Goal: Task Accomplishment & Management: Manage account settings

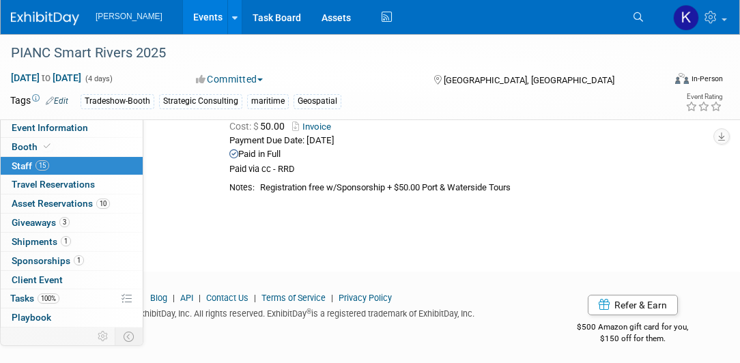
click at [74, 165] on link "15 Staff 15" at bounding box center [72, 166] width 142 height 18
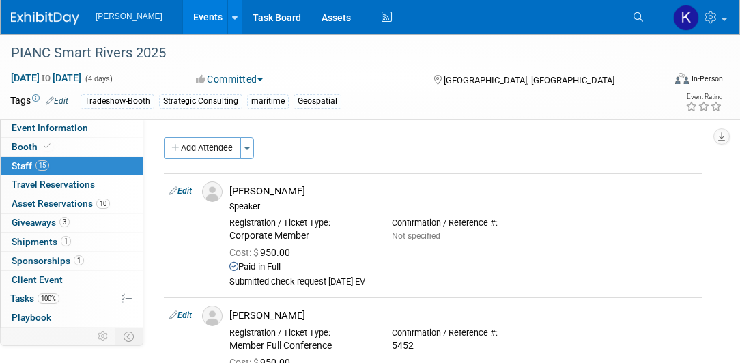
click at [632, 16] on link "Search" at bounding box center [640, 17] width 30 height 22
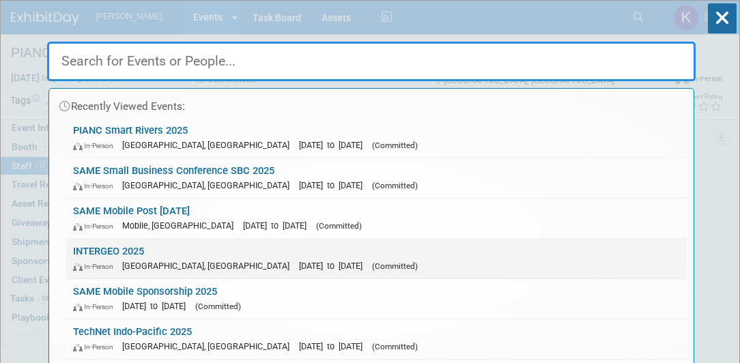
click at [134, 251] on link "INTERGEO 2025 In-Person Frankfurt am Main, Germany Oct 7, 2025 to Oct 9, 2025 (…" at bounding box center [376, 259] width 620 height 40
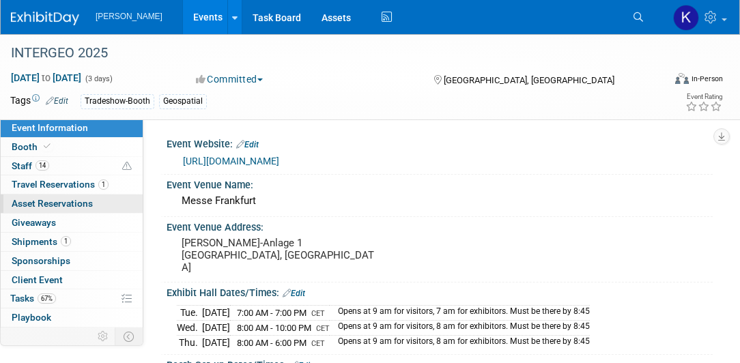
click at [50, 207] on span "Asset Reservations 0" at bounding box center [52, 203] width 81 height 11
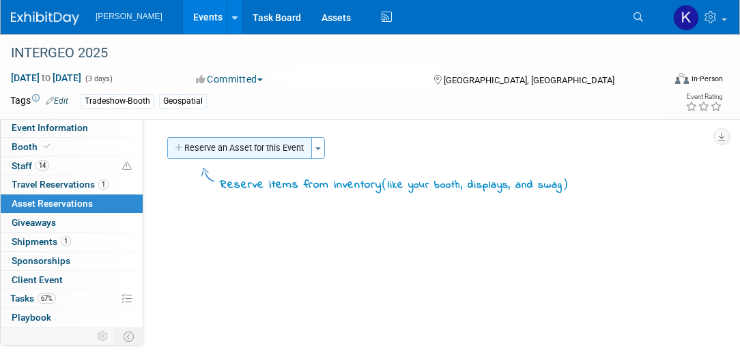
click at [265, 153] on button "Reserve an Asset for this Event" at bounding box center [239, 148] width 145 height 22
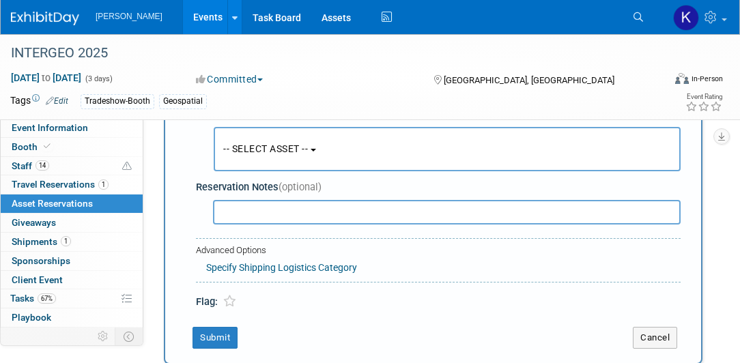
scroll to position [90, 0]
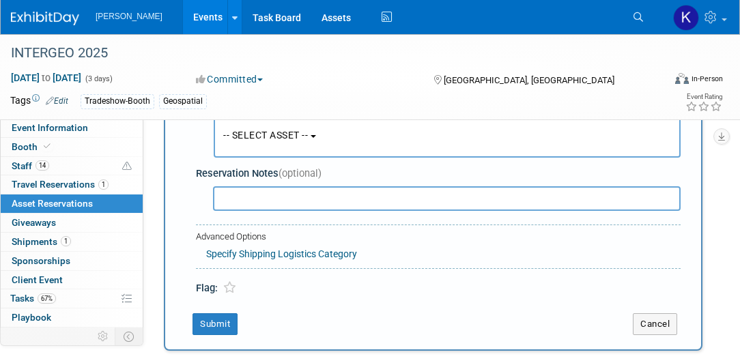
click at [321, 141] on button "-- SELECT ASSET --" at bounding box center [447, 135] width 467 height 44
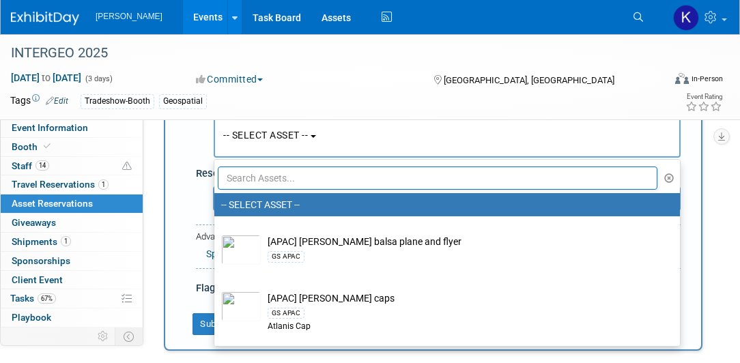
click at [308, 176] on input "text" at bounding box center [437, 177] width 439 height 23
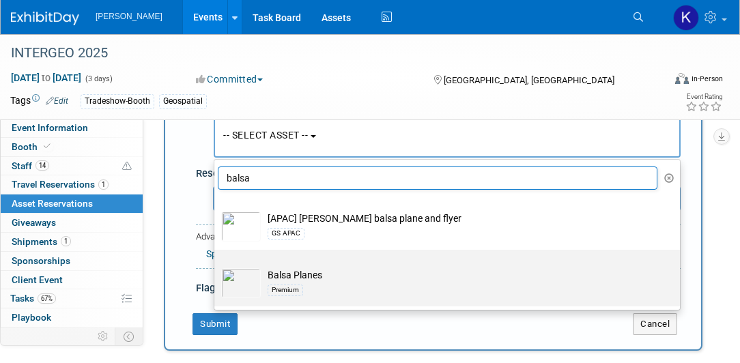
type input "balsa"
click at [325, 282] on div "Premium" at bounding box center [459, 290] width 385 height 16
click at [216, 266] on input "Balsa Planes Premium" at bounding box center [211, 261] width 9 height 9
select select "10723114"
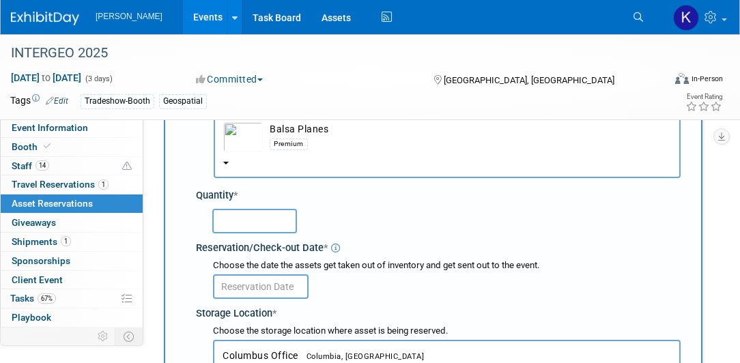
click at [264, 220] on input "text" at bounding box center [254, 221] width 85 height 25
type input "50"
click at [272, 286] on input "text" at bounding box center [261, 286] width 96 height 25
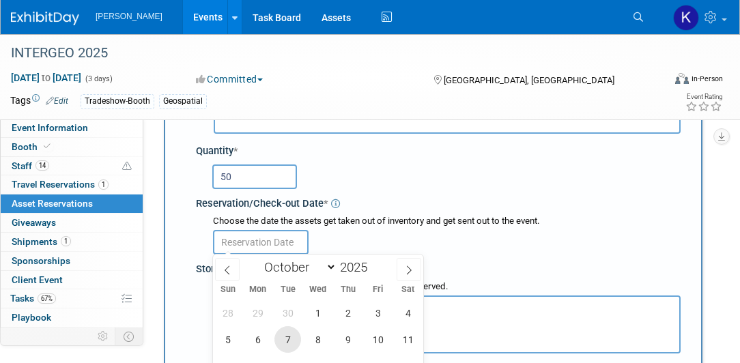
scroll to position [207, 0]
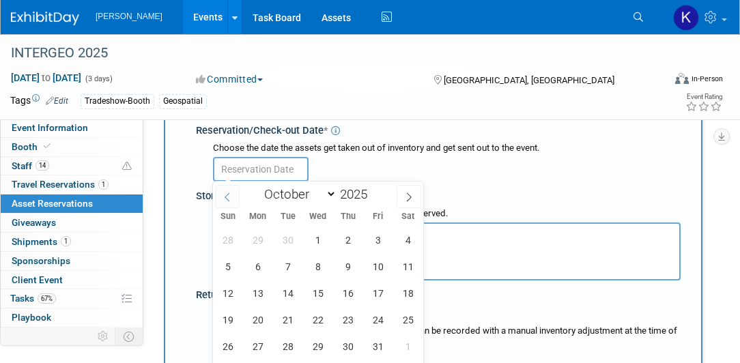
click at [227, 197] on icon at bounding box center [227, 197] width 10 height 10
select select "8"
click at [378, 267] on span "12" at bounding box center [377, 266] width 27 height 27
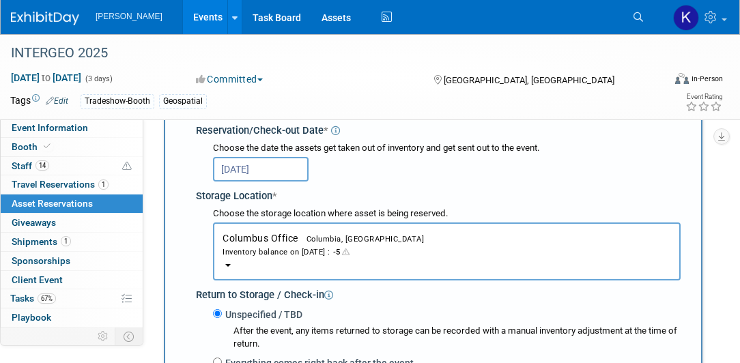
click at [277, 171] on input "[DATE]" at bounding box center [261, 169] width 96 height 25
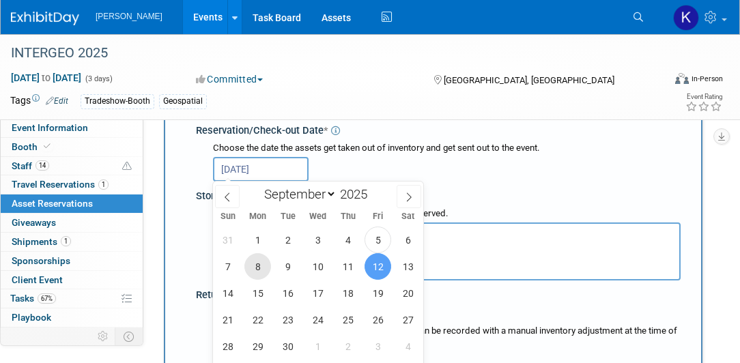
click at [259, 268] on span "8" at bounding box center [257, 266] width 27 height 27
type input "[DATE]"
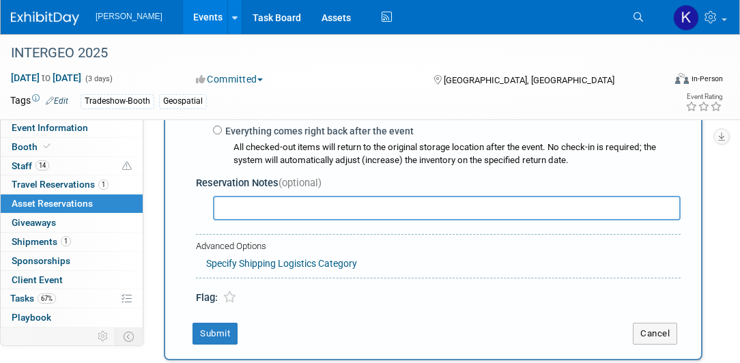
scroll to position [519, 0]
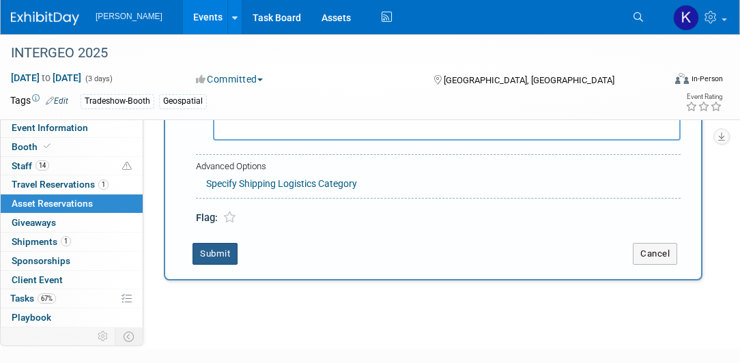
click at [206, 246] on button "Submit" at bounding box center [214, 254] width 45 height 22
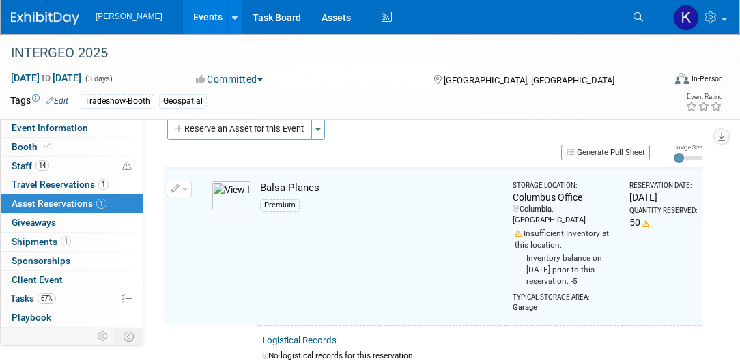
scroll to position [15, 0]
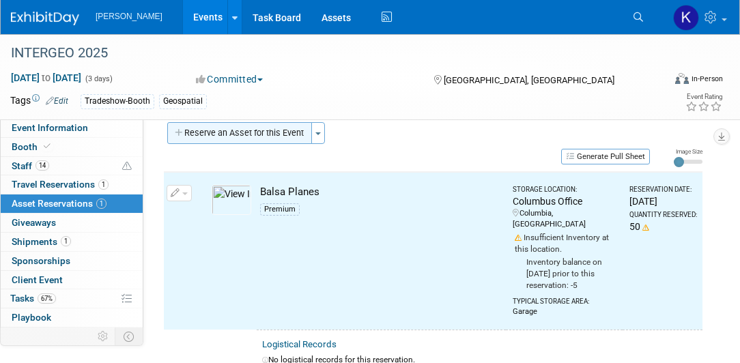
click at [184, 132] on button "Reserve an Asset for this Event" at bounding box center [239, 133] width 145 height 22
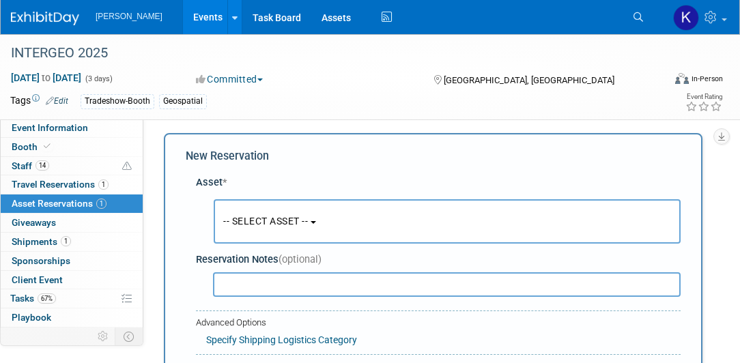
scroll to position [12, 0]
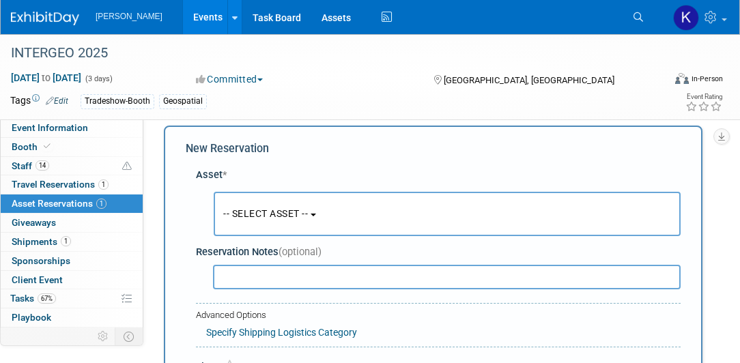
click at [318, 214] on button "-- SELECT ASSET --" at bounding box center [447, 214] width 467 height 44
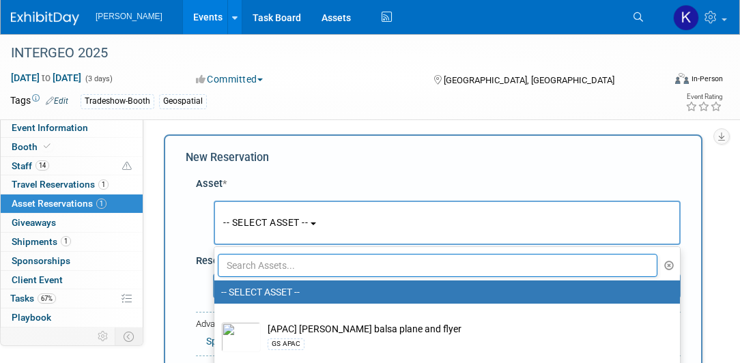
scroll to position [0, 0]
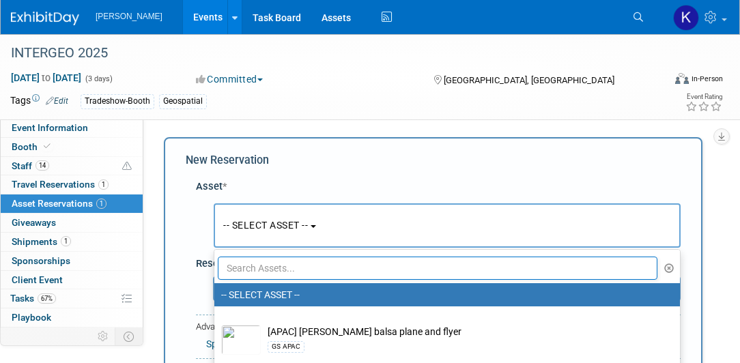
click at [288, 267] on input "text" at bounding box center [437, 268] width 439 height 23
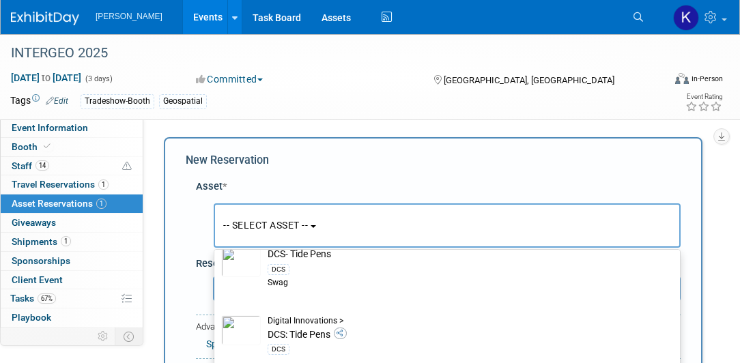
scroll to position [495, 0]
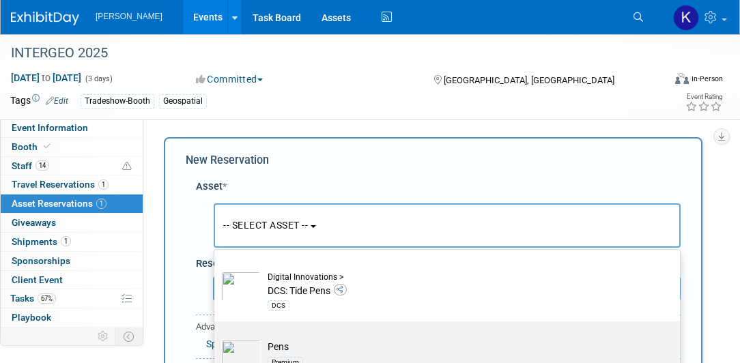
type input "pens"
click at [332, 350] on td "Pens Premium" at bounding box center [457, 355] width 392 height 30
click at [216, 338] on input "Pens Premium" at bounding box center [211, 333] width 9 height 9
select select "10723113"
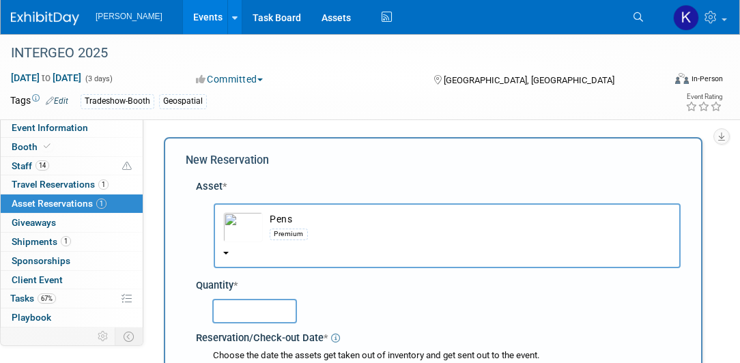
click at [263, 309] on input "text" at bounding box center [254, 311] width 85 height 25
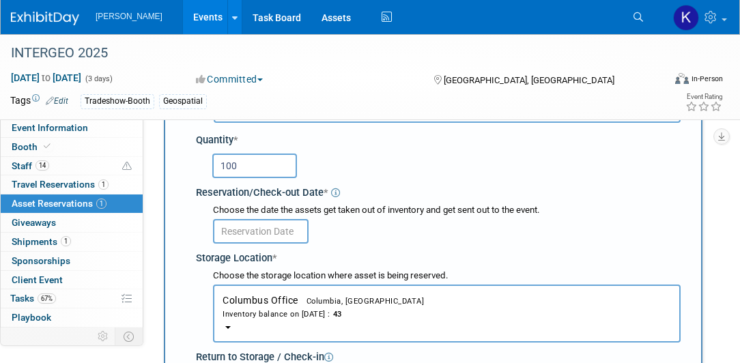
scroll to position [156, 0]
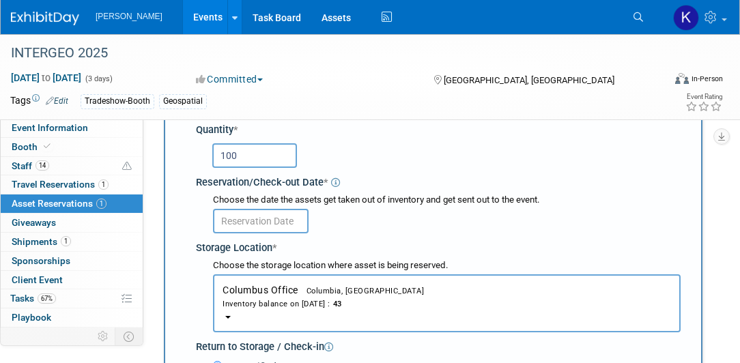
type input "100"
click at [273, 215] on input "text" at bounding box center [261, 221] width 96 height 25
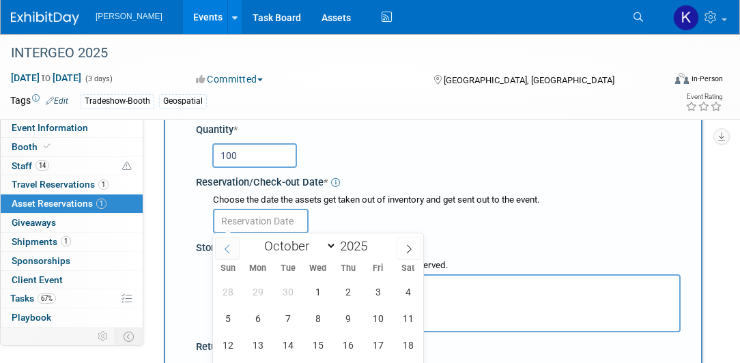
click at [224, 247] on icon at bounding box center [227, 249] width 10 height 10
select select "8"
click at [256, 317] on span "8" at bounding box center [257, 318] width 27 height 27
type input "[DATE]"
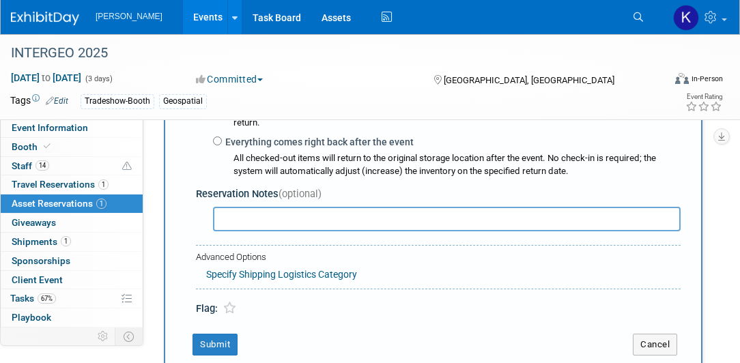
scroll to position [429, 0]
click at [212, 337] on button "Submit" at bounding box center [214, 345] width 45 height 22
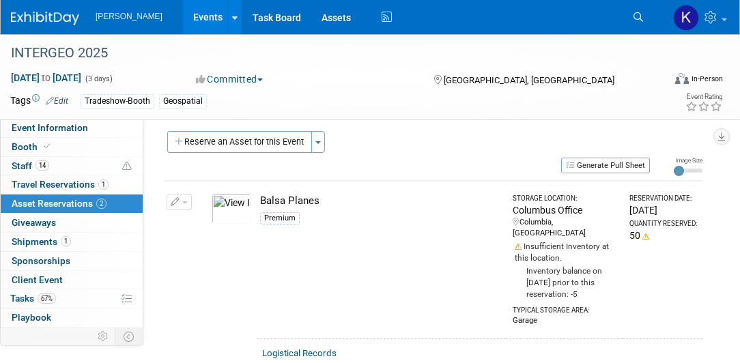
scroll to position [0, 0]
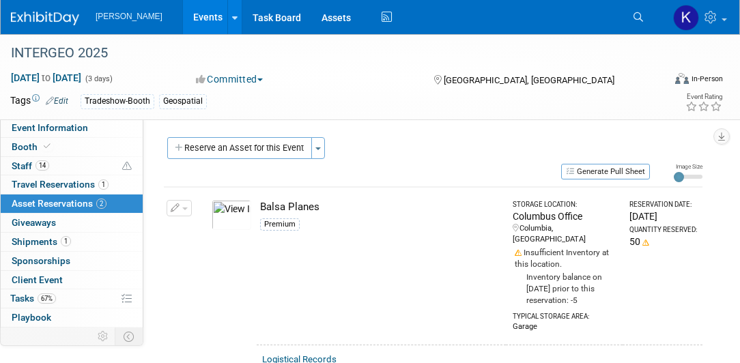
click at [218, 148] on button "Reserve an Asset for this Event" at bounding box center [239, 148] width 145 height 22
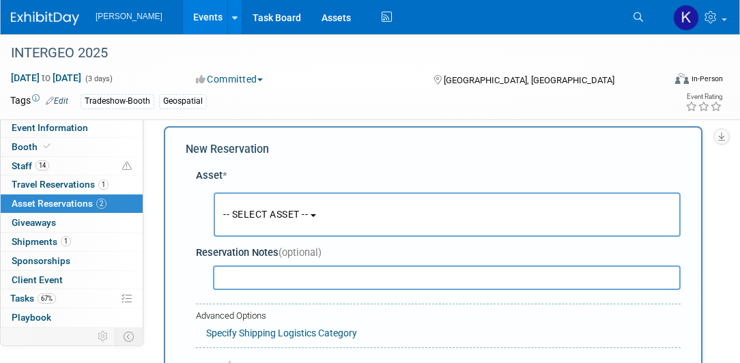
scroll to position [12, 0]
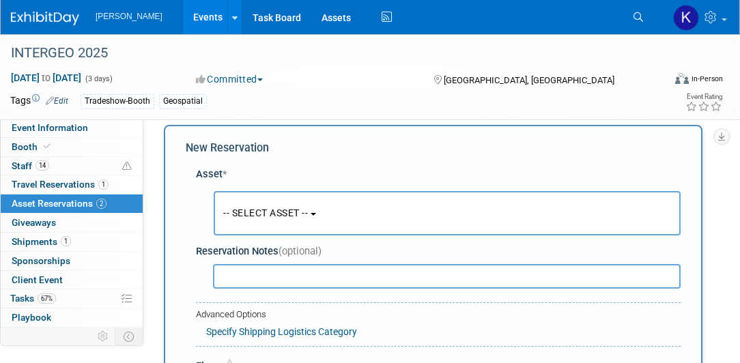
click at [318, 216] on button "-- SELECT ASSET --" at bounding box center [447, 213] width 467 height 44
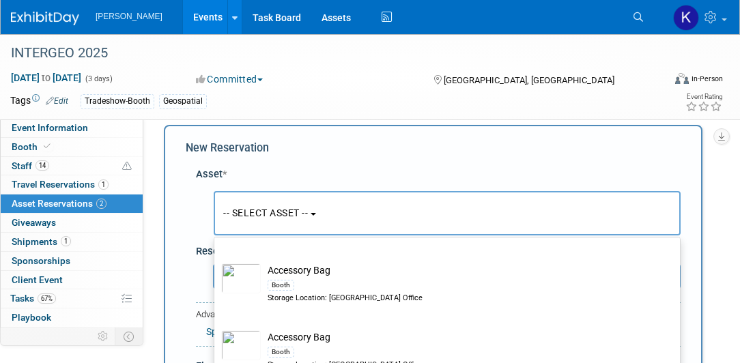
scroll to position [429, 0]
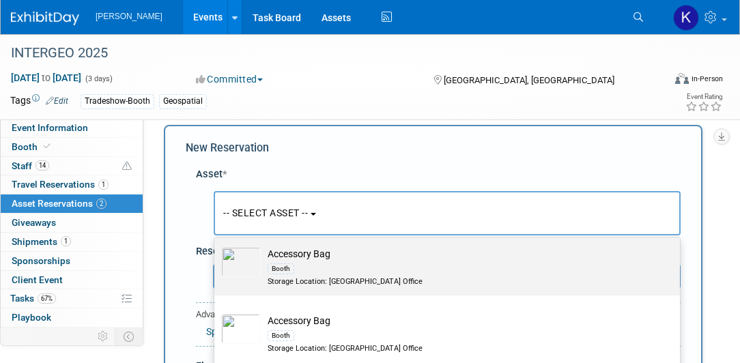
click at [311, 252] on td "Accessory Bag Booth Storage Location: [GEOGRAPHIC_DATA] Office" at bounding box center [457, 267] width 392 height 40
click at [216, 245] on input "Accessory Bag Booth Storage Location: [GEOGRAPHIC_DATA] Office" at bounding box center [211, 240] width 9 height 9
select select "10728479"
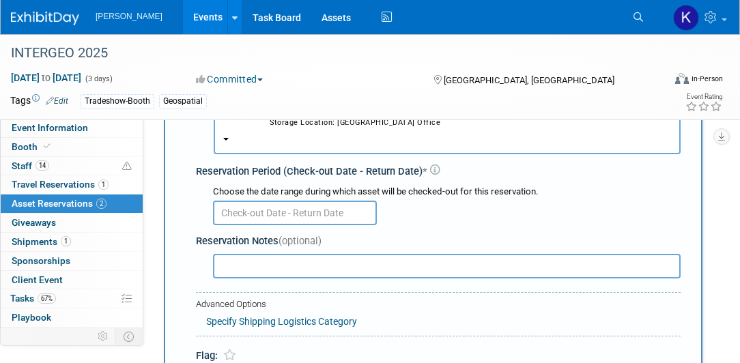
scroll to position [129, 0]
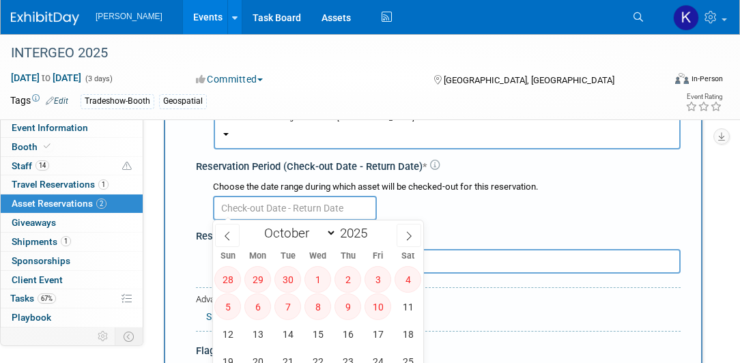
click at [239, 203] on input "text" at bounding box center [295, 208] width 164 height 25
click at [228, 235] on icon at bounding box center [227, 236] width 10 height 10
select select "8"
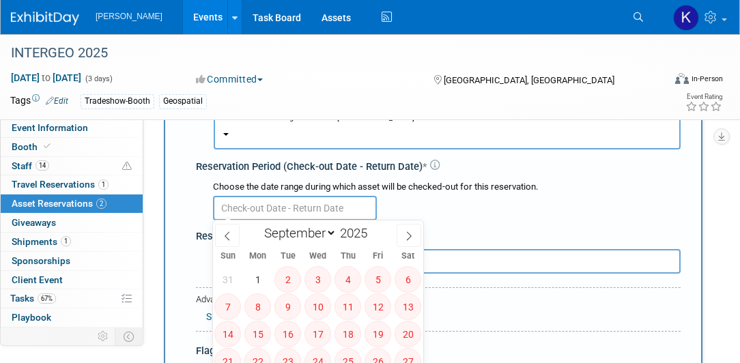
click at [251, 206] on input "text" at bounding box center [295, 208] width 164 height 25
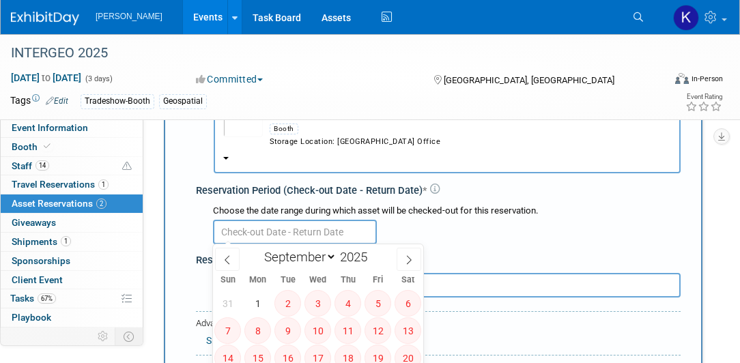
scroll to position [51, 0]
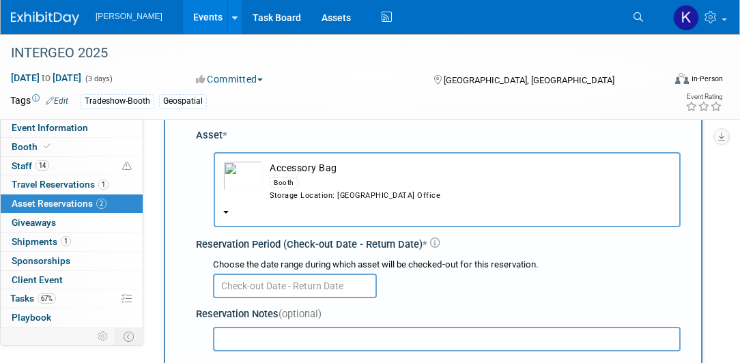
click at [228, 213] on button "Accessory Bag Booth Storage Location: [GEOGRAPHIC_DATA] Office" at bounding box center [447, 189] width 467 height 75
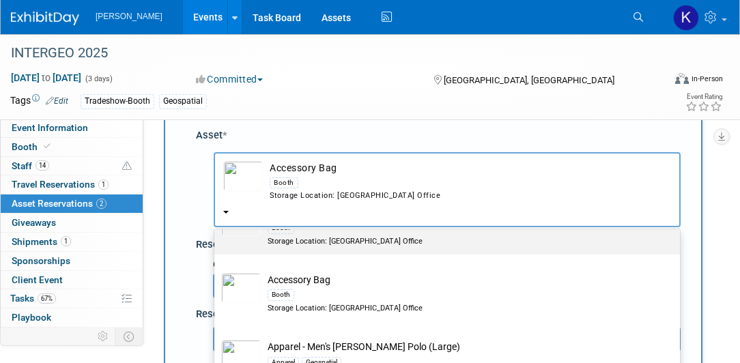
scroll to position [663, 0]
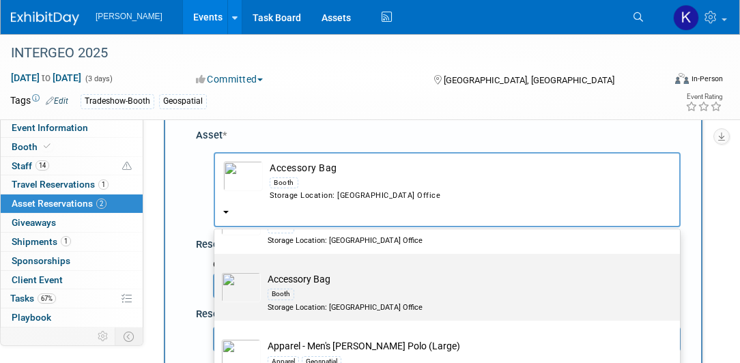
click at [332, 289] on div "Booth" at bounding box center [459, 294] width 385 height 16
click at [216, 270] on input "Accessory Bag Booth Storage Location: [GEOGRAPHIC_DATA] Office" at bounding box center [211, 265] width 9 height 9
select select "10728475"
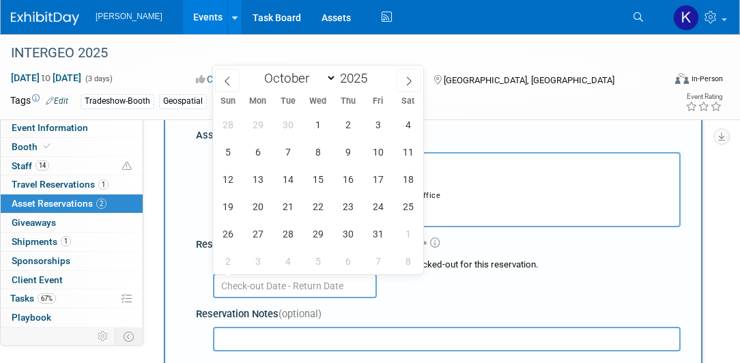
click at [297, 286] on input "text" at bounding box center [295, 286] width 164 height 25
click at [222, 85] on icon at bounding box center [227, 81] width 10 height 10
select select "8"
click at [254, 154] on span "8" at bounding box center [257, 152] width 27 height 27
type input "[DATE]"
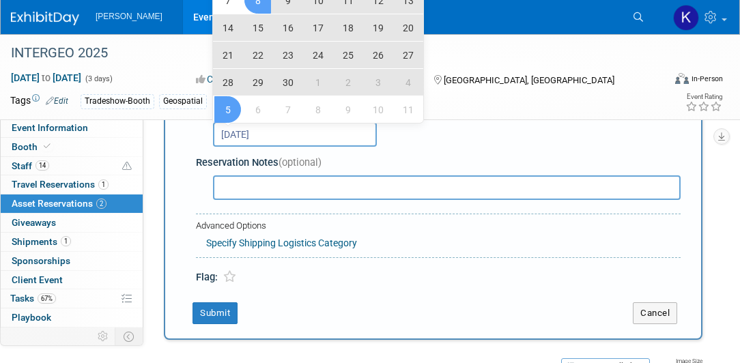
scroll to position [246, 0]
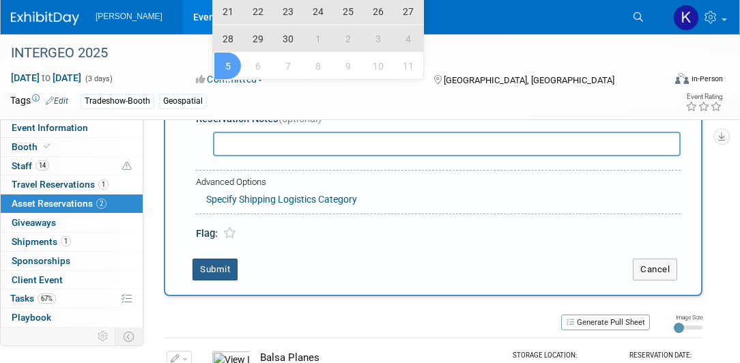
click at [205, 270] on button "Submit" at bounding box center [214, 270] width 45 height 22
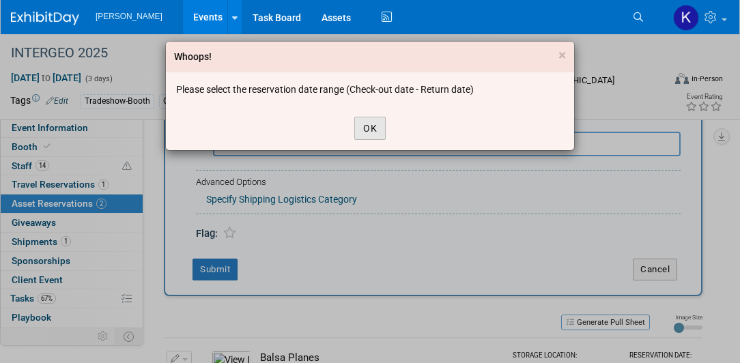
click at [375, 126] on button "OK" at bounding box center [369, 128] width 31 height 23
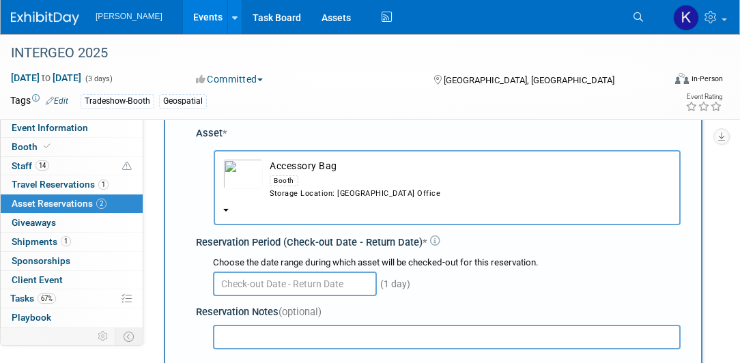
scroll to position [51, 0]
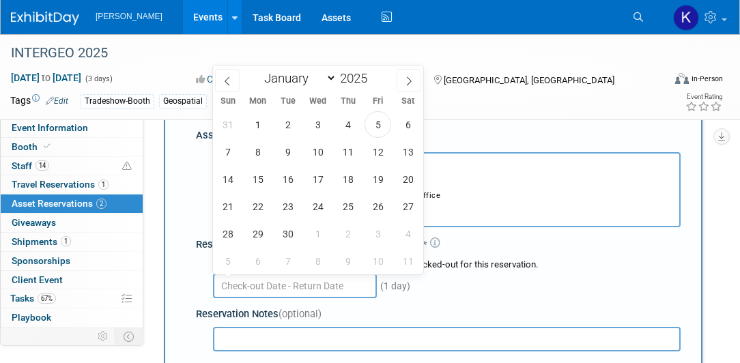
click at [309, 287] on input "text" at bounding box center [295, 286] width 164 height 25
click at [405, 79] on icon at bounding box center [409, 81] width 10 height 10
select select "9"
click at [375, 153] on span "10" at bounding box center [377, 152] width 27 height 27
type input "[DATE]"
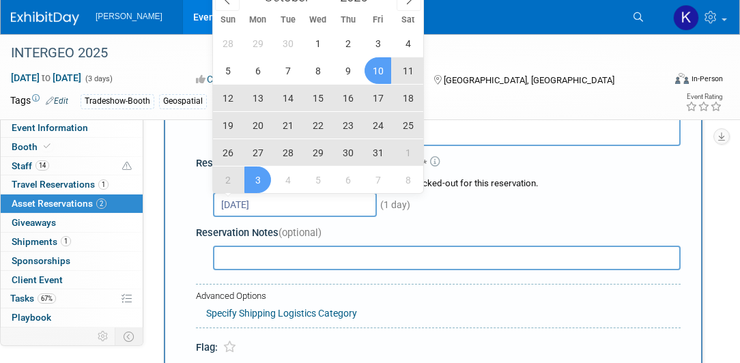
scroll to position [207, 0]
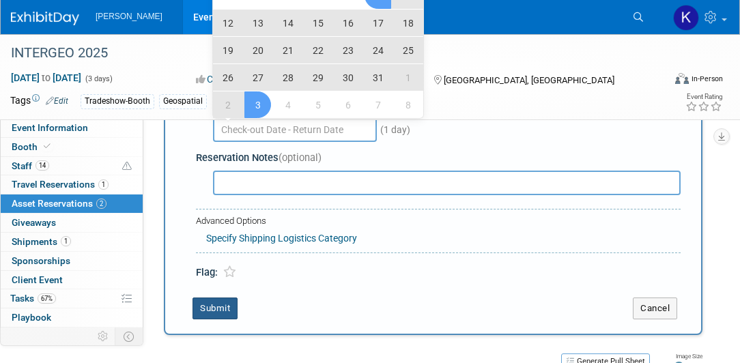
select select "8"
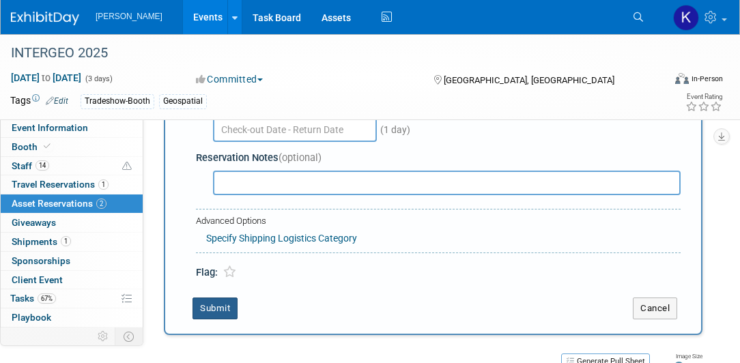
click at [213, 302] on button "Submit" at bounding box center [214, 308] width 45 height 22
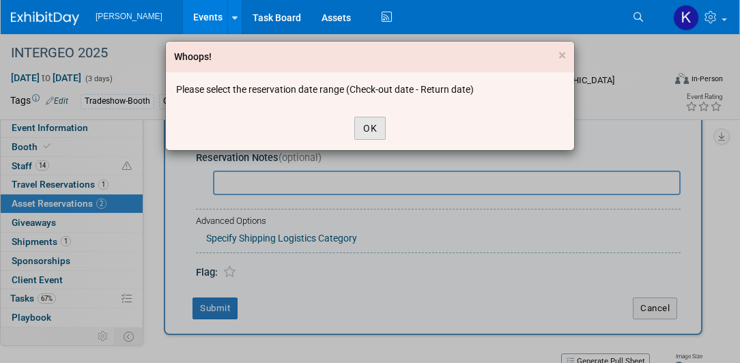
click at [368, 123] on button "OK" at bounding box center [369, 128] width 31 height 23
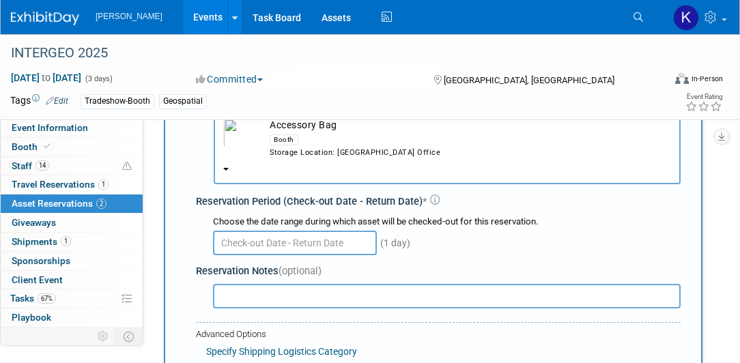
scroll to position [90, 0]
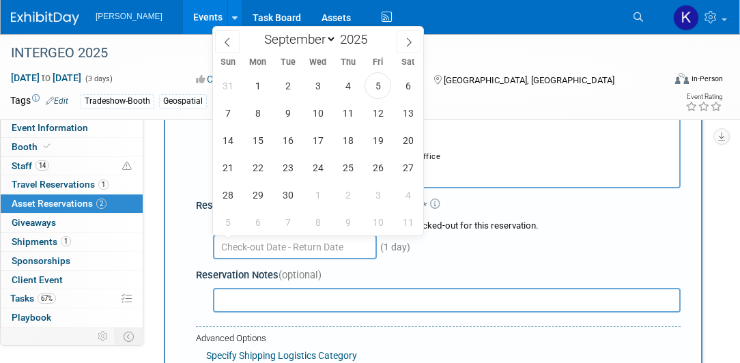
click at [265, 245] on input "text" at bounding box center [295, 247] width 164 height 25
click at [263, 115] on span "8" at bounding box center [257, 113] width 27 height 27
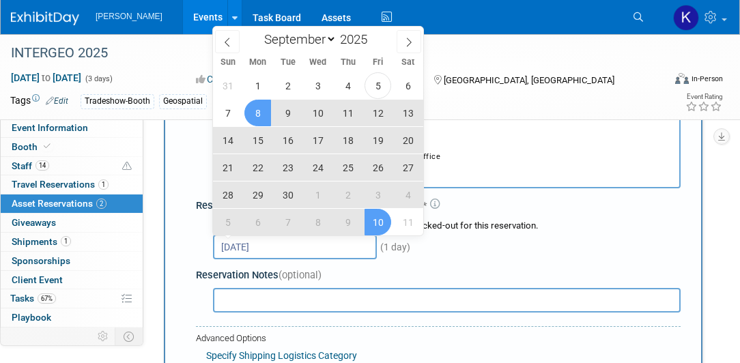
click at [373, 224] on span "10" at bounding box center [377, 222] width 27 height 27
type input "[DATE] to [DATE]"
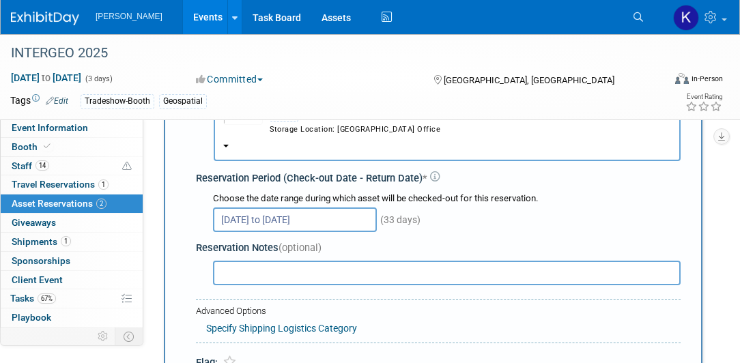
scroll to position [168, 0]
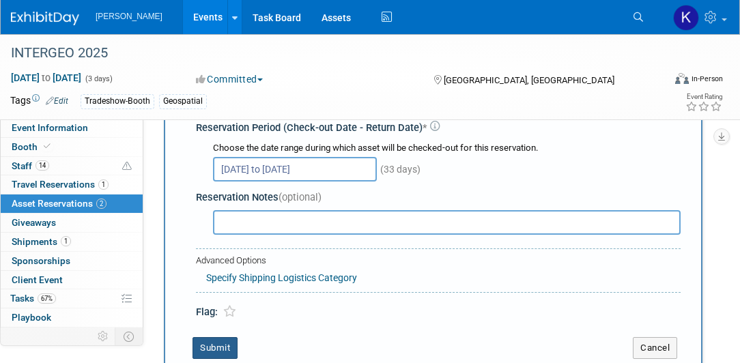
click at [203, 344] on button "Submit" at bounding box center [214, 348] width 45 height 22
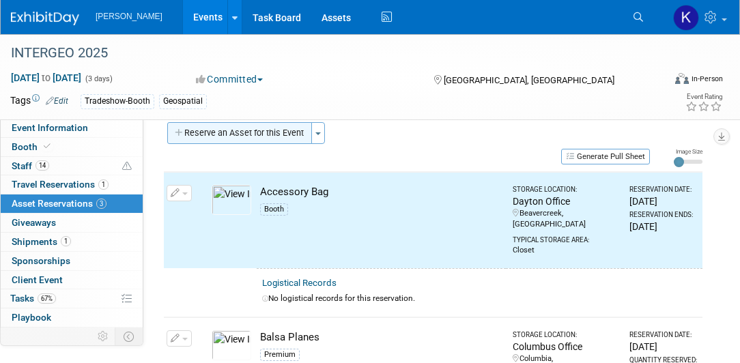
click at [265, 132] on button "Reserve an Asset for this Event" at bounding box center [239, 133] width 145 height 22
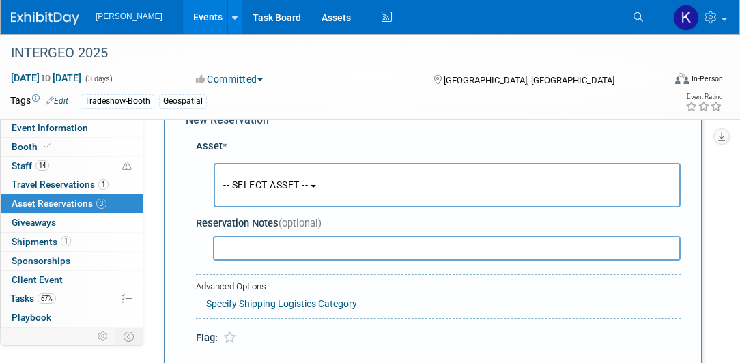
scroll to position [12, 0]
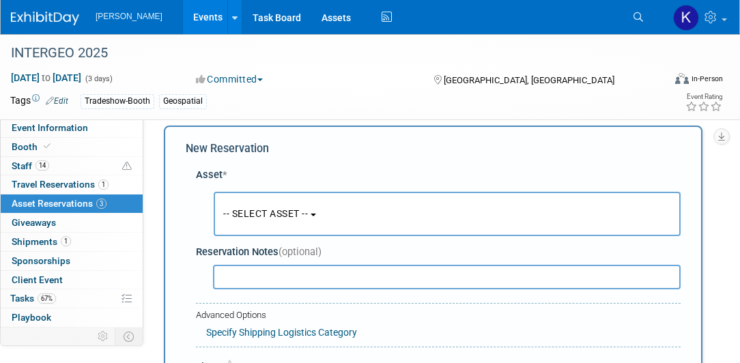
click at [321, 216] on button "-- SELECT ASSET --" at bounding box center [447, 214] width 467 height 44
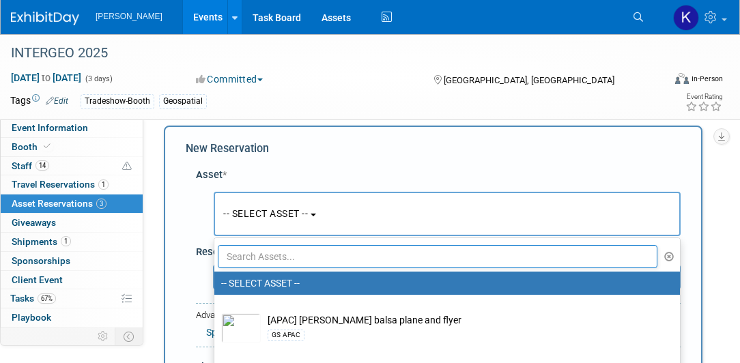
click at [422, 255] on input "text" at bounding box center [437, 256] width 439 height 23
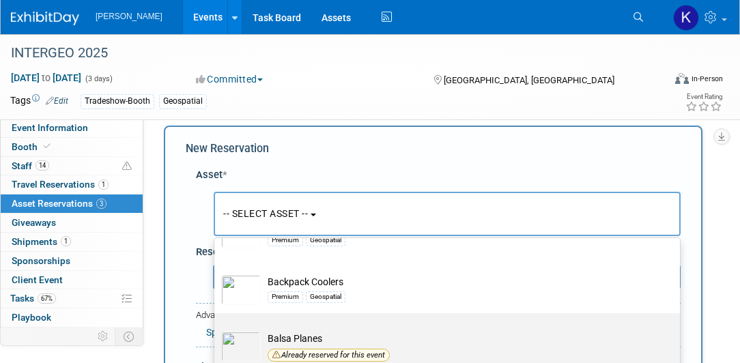
scroll to position [2807, 0]
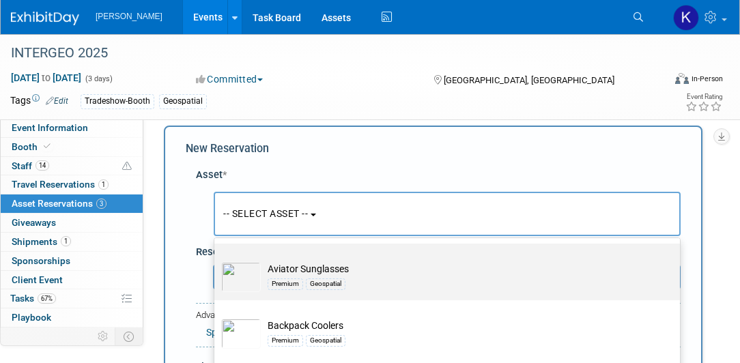
click at [332, 268] on td "Aviator Sunglasses Premium Geospatial" at bounding box center [457, 277] width 392 height 30
click at [216, 260] on input "Aviator Sunglasses Premium Geospatial" at bounding box center [211, 255] width 9 height 9
select select "10724446"
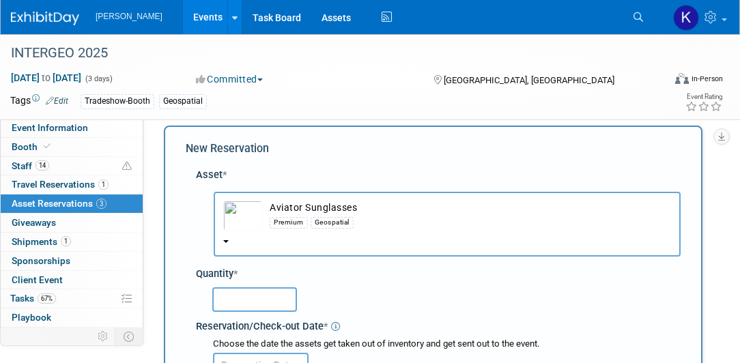
click at [265, 293] on input "text" at bounding box center [254, 299] width 85 height 25
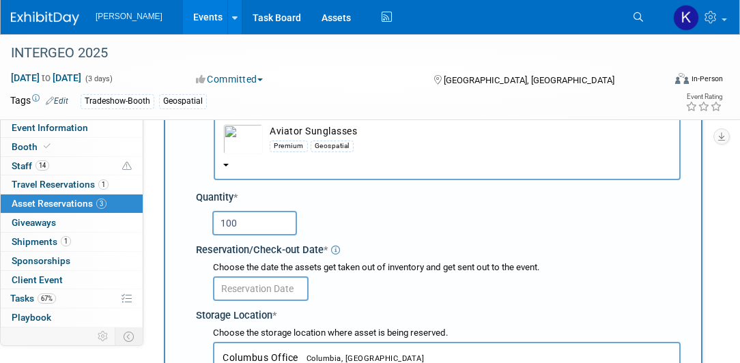
scroll to position [90, 0]
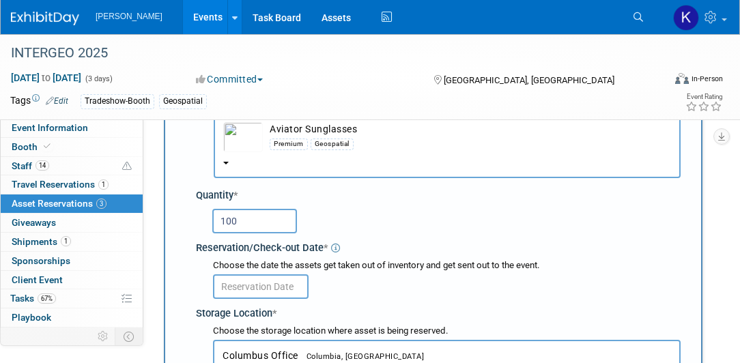
type input "100"
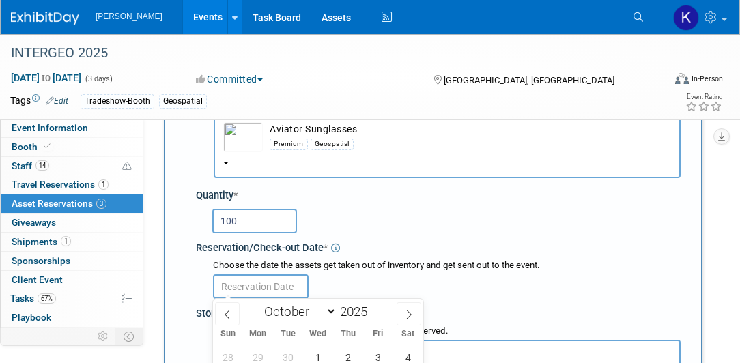
click at [262, 280] on input "text" at bounding box center [261, 286] width 96 height 25
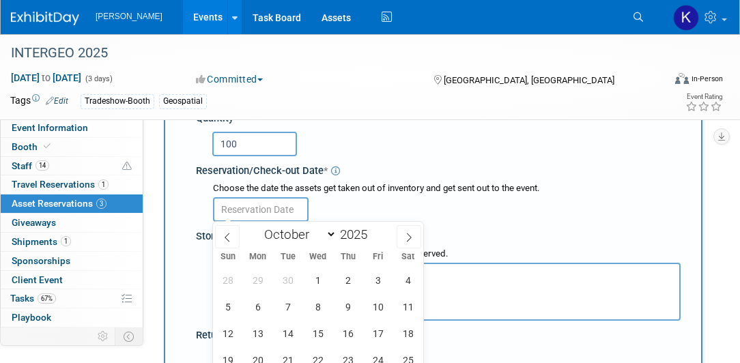
scroll to position [168, 0]
click at [227, 240] on span at bounding box center [227, 235] width 25 height 23
select select "8"
click at [255, 304] on span "8" at bounding box center [257, 306] width 27 height 27
type input "[DATE]"
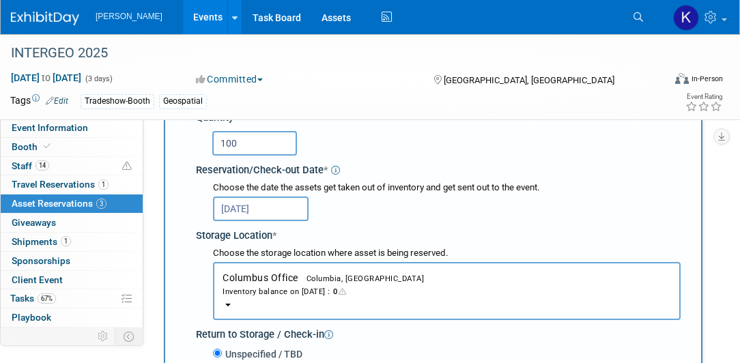
click at [248, 146] on input "100" at bounding box center [254, 143] width 85 height 25
type input "1"
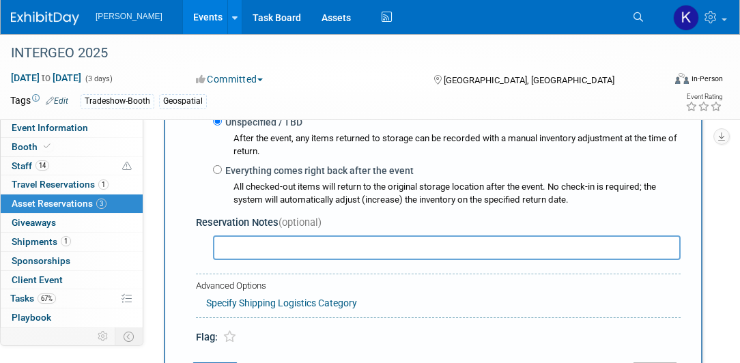
scroll to position [441, 0]
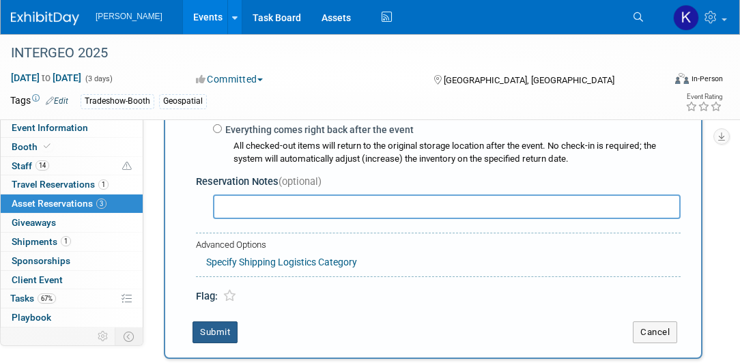
type input "50"
click at [214, 326] on button "Submit" at bounding box center [214, 332] width 45 height 22
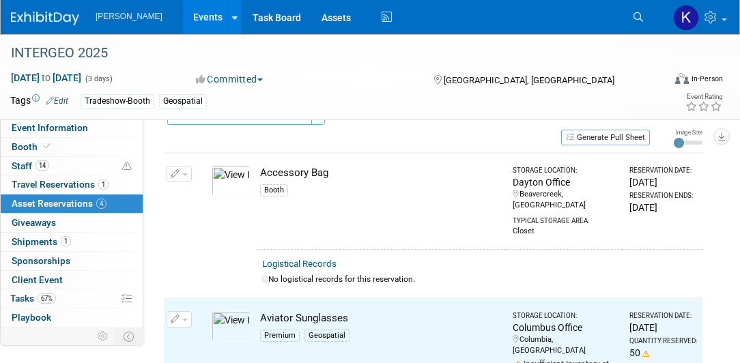
scroll to position [0, 0]
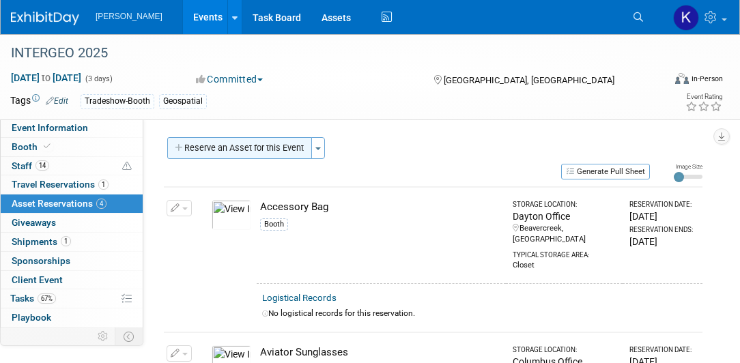
click at [246, 148] on button "Reserve an Asset for this Event" at bounding box center [239, 148] width 145 height 22
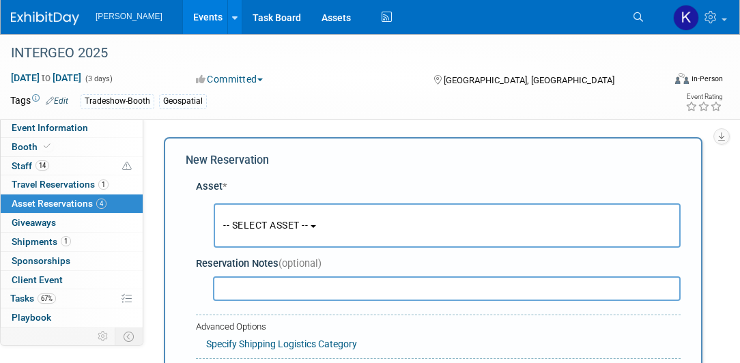
scroll to position [12, 0]
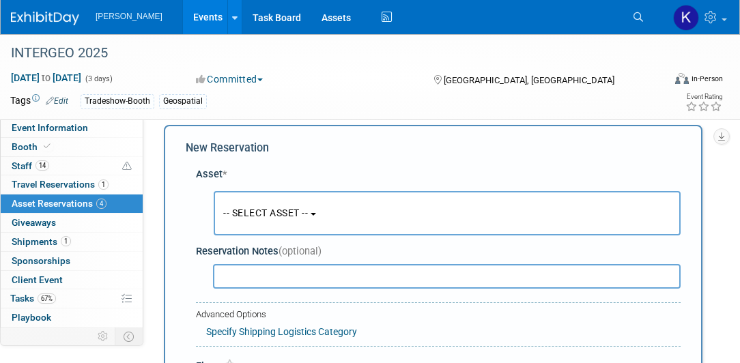
click at [316, 214] on b "button" at bounding box center [312, 214] width 5 height 3
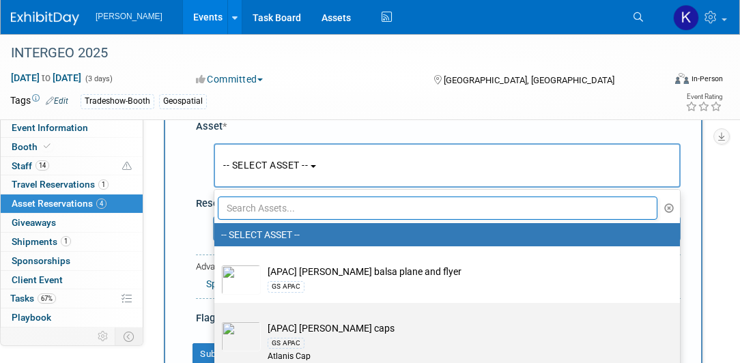
scroll to position [129, 0]
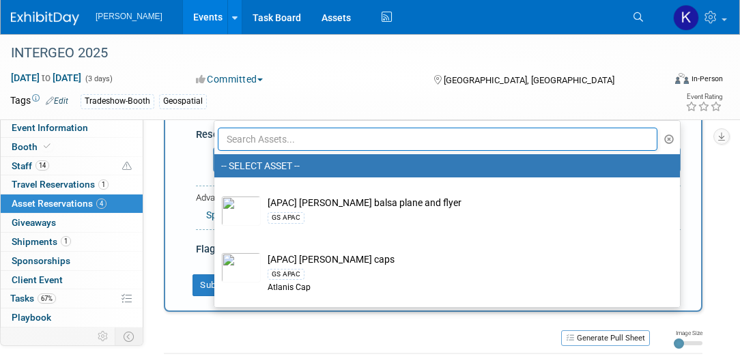
click at [364, 137] on input "text" at bounding box center [437, 139] width 439 height 23
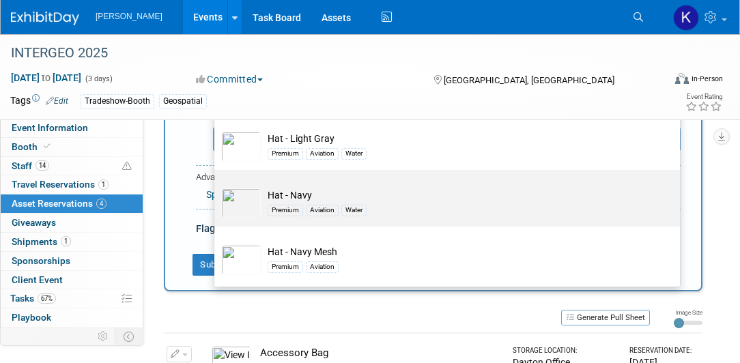
scroll to position [168, 0]
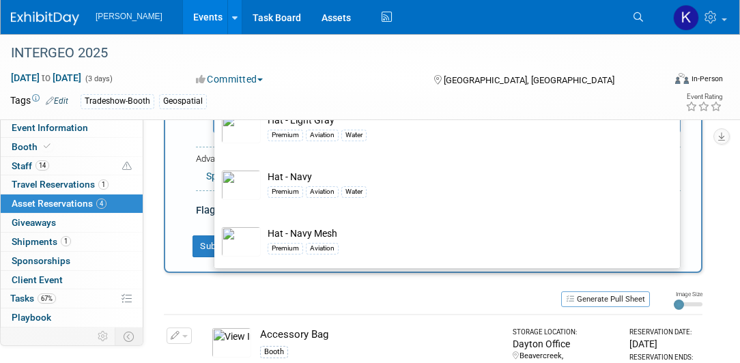
click at [166, 290] on div "Generate Pull Sheet" at bounding box center [407, 298] width 486 height 17
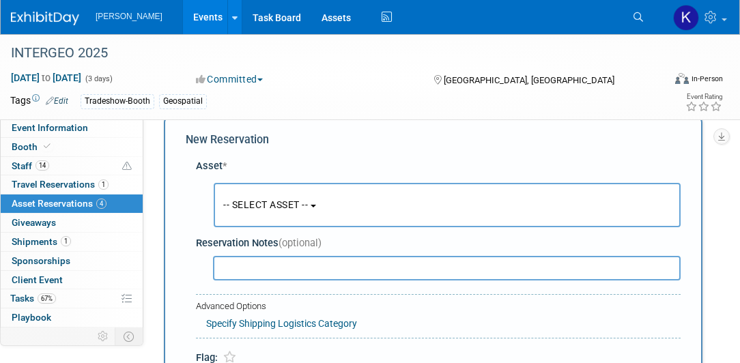
scroll to position [12, 0]
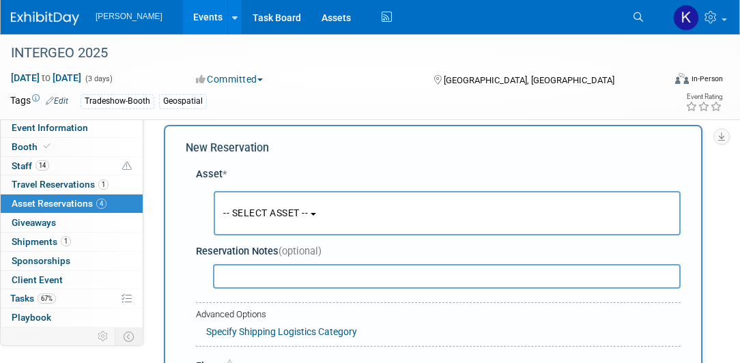
click at [317, 215] on button "-- SELECT ASSET --" at bounding box center [447, 213] width 467 height 44
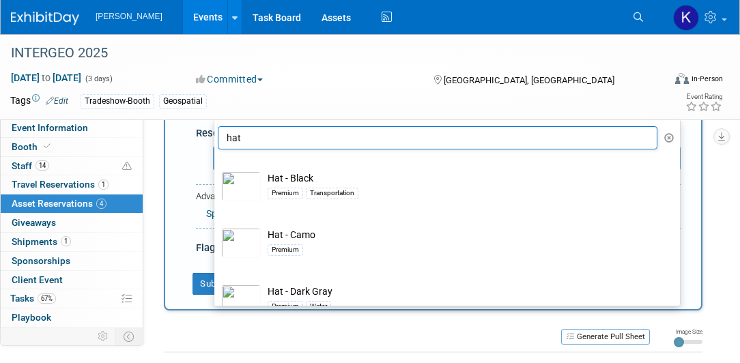
scroll to position [90, 0]
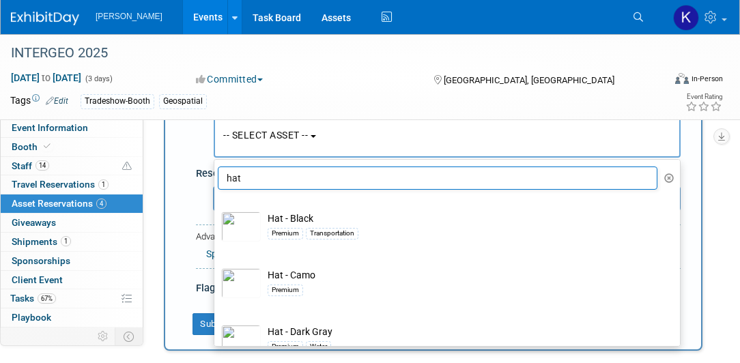
click at [256, 177] on input "hat" at bounding box center [437, 177] width 439 height 23
type input "h"
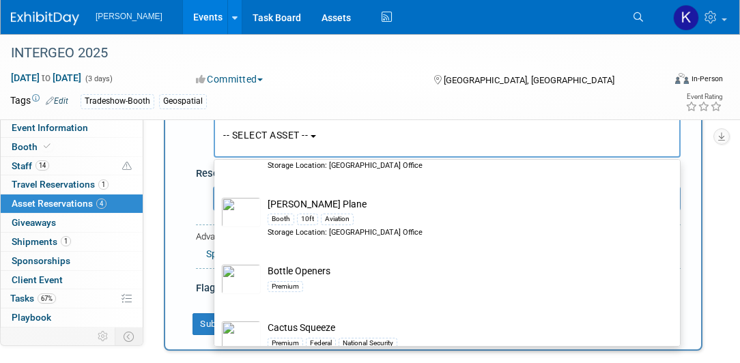
scroll to position [5770, 0]
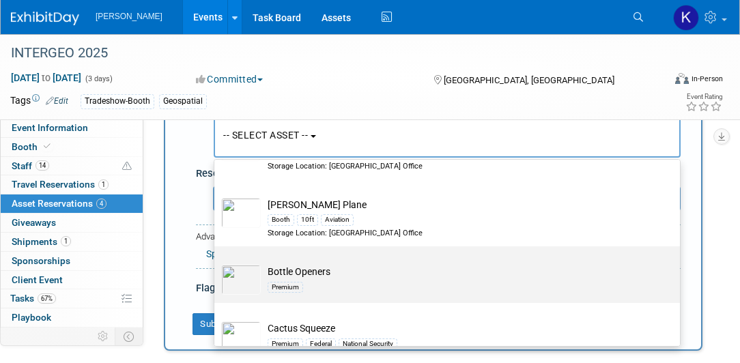
click at [326, 265] on td "Bottle Openers Premium" at bounding box center [457, 280] width 392 height 30
click at [216, 262] on input "Bottle Openers Premium" at bounding box center [211, 258] width 9 height 9
select select "10724448"
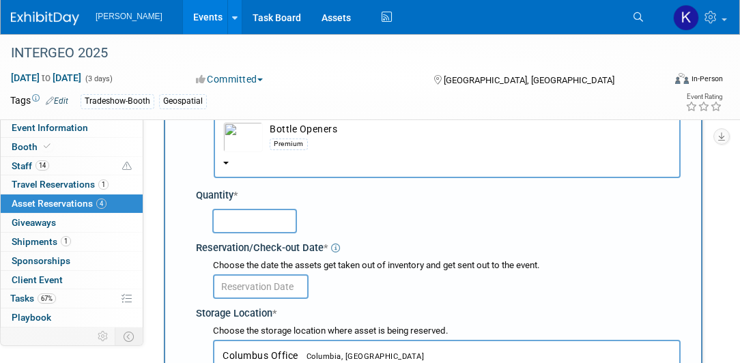
click at [278, 221] on input "text" at bounding box center [254, 221] width 85 height 25
type input "50"
click at [229, 284] on input "text" at bounding box center [261, 286] width 96 height 25
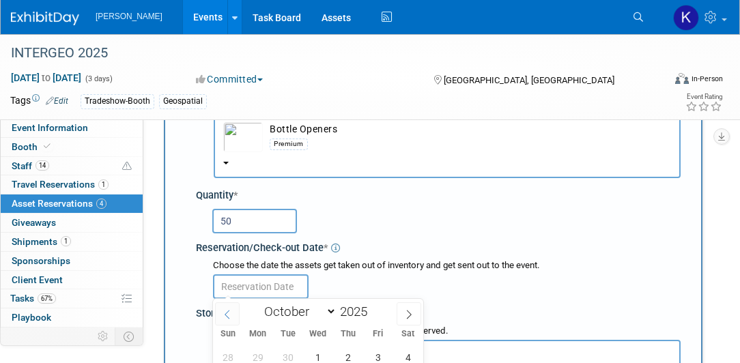
click at [223, 310] on icon at bounding box center [227, 315] width 10 height 10
select select "8"
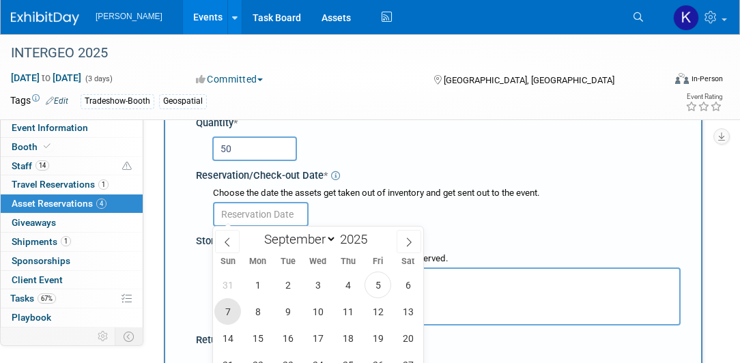
scroll to position [168, 0]
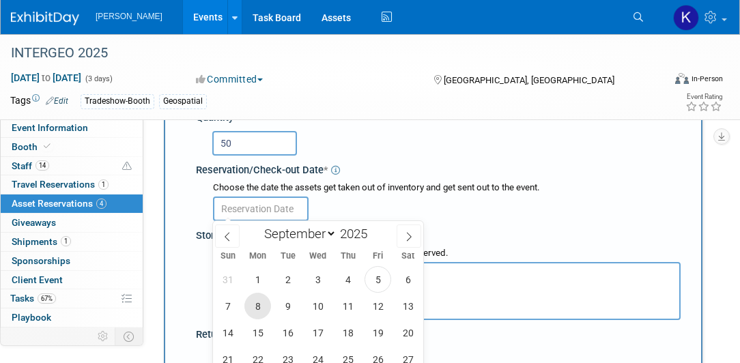
drag, startPoint x: 260, startPoint y: 304, endPoint x: 201, endPoint y: 287, distance: 61.8
click at [258, 304] on span "8" at bounding box center [257, 306] width 27 height 27
type input "[DATE]"
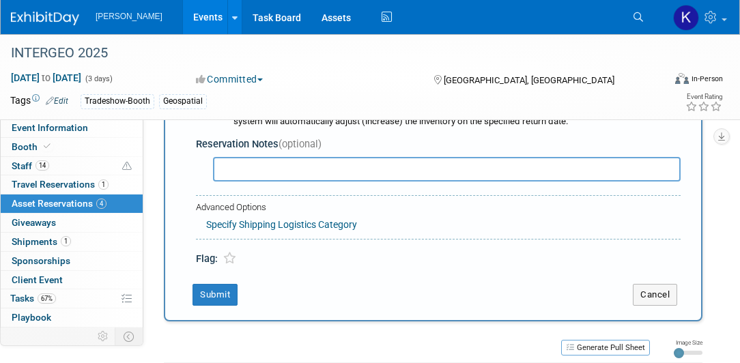
scroll to position [480, 0]
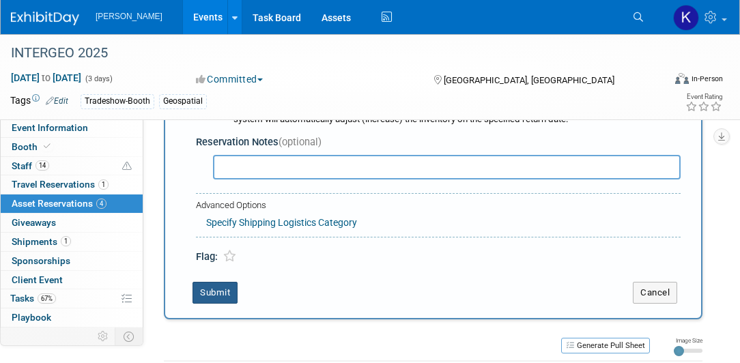
click at [216, 293] on button "Submit" at bounding box center [214, 293] width 45 height 22
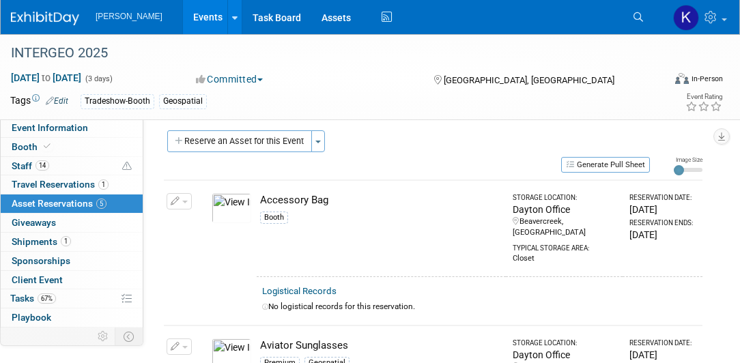
scroll to position [0, 0]
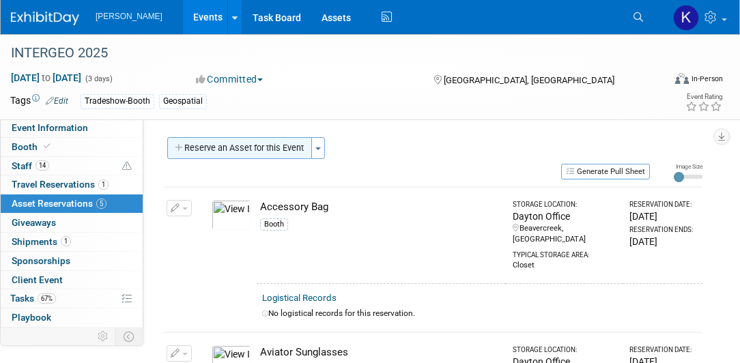
click at [214, 149] on button "Reserve an Asset for this Event" at bounding box center [239, 148] width 145 height 22
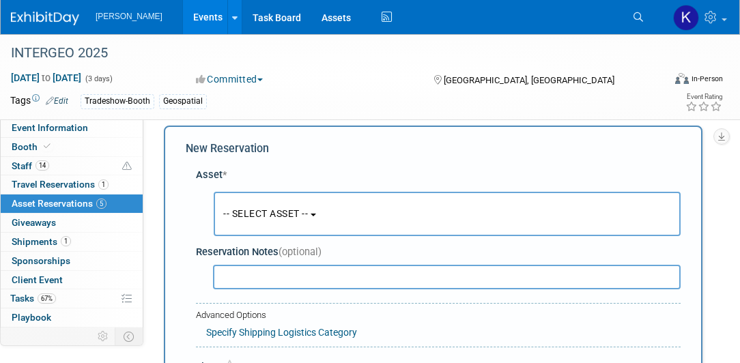
scroll to position [12, 0]
click at [316, 213] on b "button" at bounding box center [312, 214] width 5 height 3
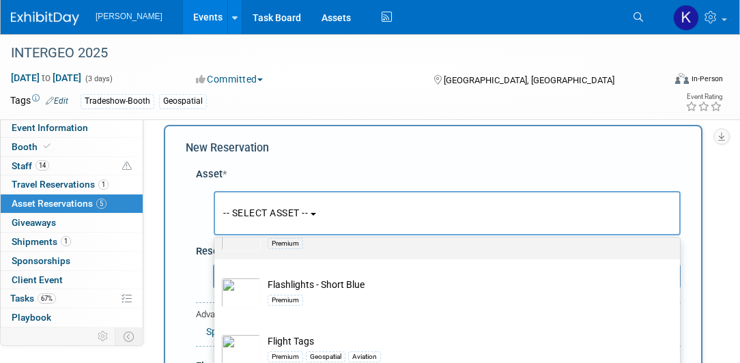
scroll to position [15440, 0]
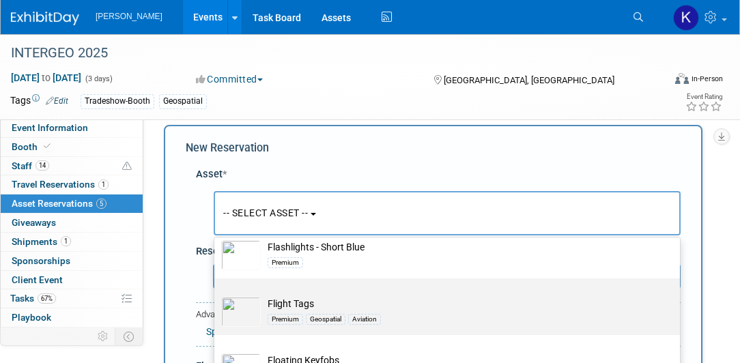
click at [517, 297] on td "Flight Tags Premium Geospatial Aviation" at bounding box center [457, 312] width 392 height 30
click at [216, 286] on input "Flight Tags Premium Geospatial Aviation" at bounding box center [211, 290] width 9 height 9
select select "10723137"
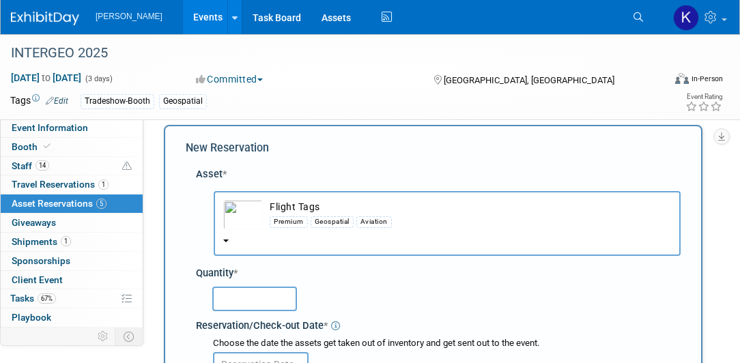
click at [263, 298] on input "text" at bounding box center [254, 299] width 85 height 25
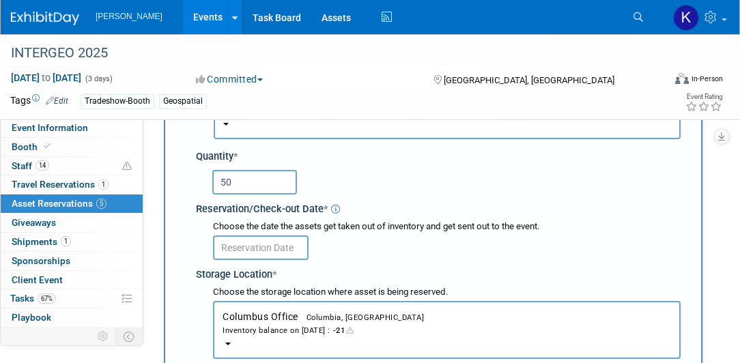
type input "50"
click at [242, 246] on input "text" at bounding box center [261, 247] width 96 height 25
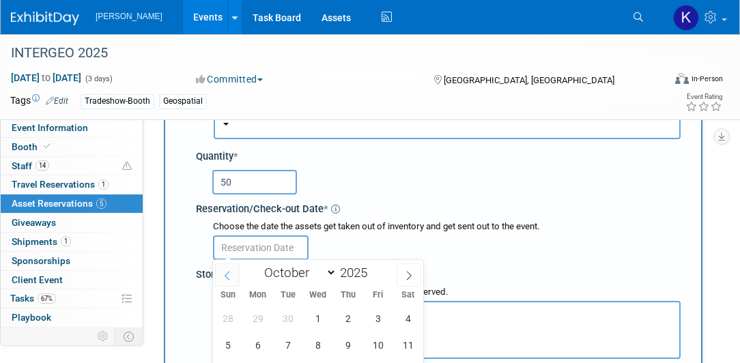
click at [224, 272] on icon at bounding box center [227, 276] width 10 height 10
select select "8"
click at [251, 343] on span "8" at bounding box center [257, 345] width 27 height 27
type input "[DATE]"
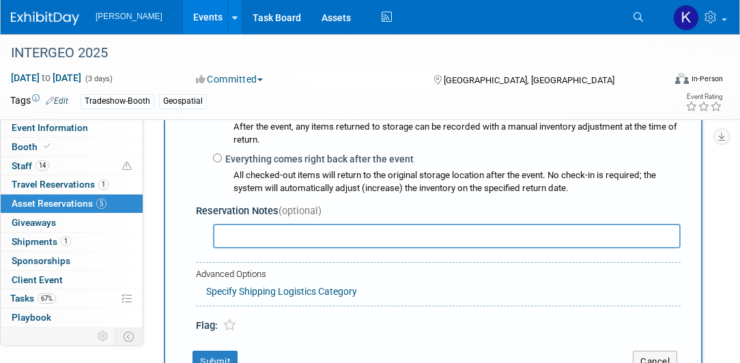
scroll to position [480, 0]
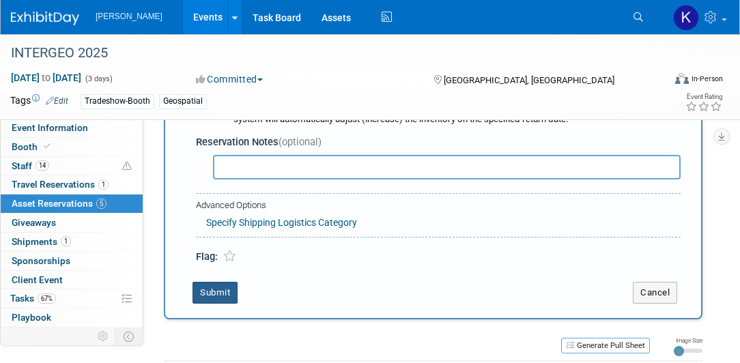
click at [210, 287] on button "Submit" at bounding box center [214, 293] width 45 height 22
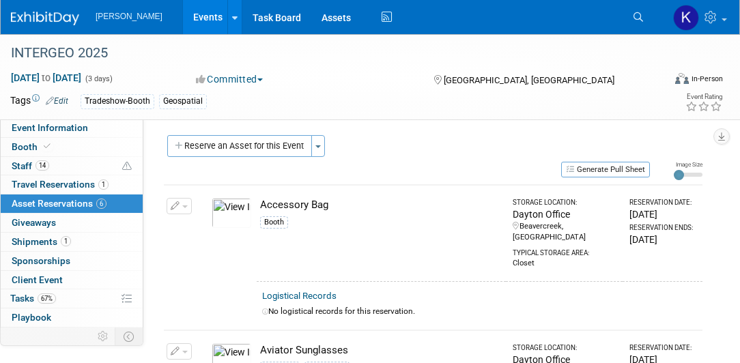
scroll to position [0, 0]
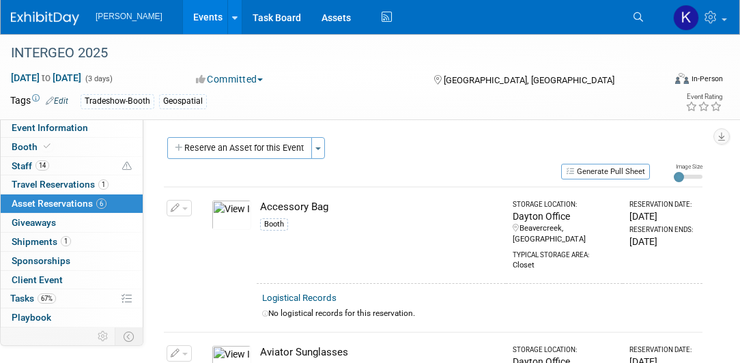
click at [159, 126] on div "Event Website: Edit [URL][DOMAIN_NAME] Event Venue Name: [GEOGRAPHIC_DATA] Even…" at bounding box center [427, 269] width 569 height 300
click at [20, 293] on span "Tasks 67%" at bounding box center [33, 298] width 46 height 11
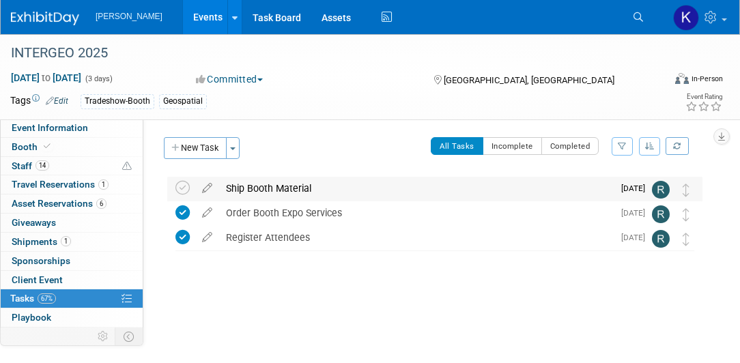
click at [261, 188] on div "Ship Booth Material" at bounding box center [416, 188] width 394 height 23
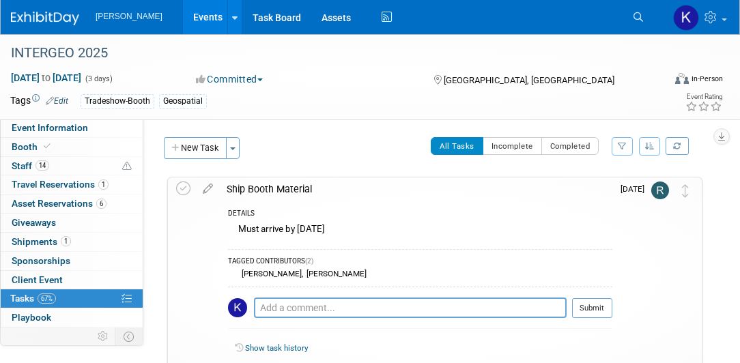
click at [368, 145] on div "All Tasks Incomplete Completed Filter by Assignee -- Select Assignee -- All una…" at bounding box center [474, 151] width 455 height 29
click at [59, 206] on span "Asset Reservations 6" at bounding box center [59, 203] width 95 height 11
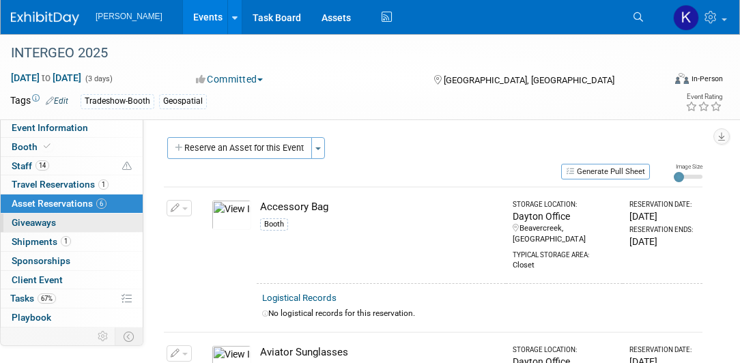
click at [40, 222] on span "Giveaways 0" at bounding box center [34, 222] width 44 height 11
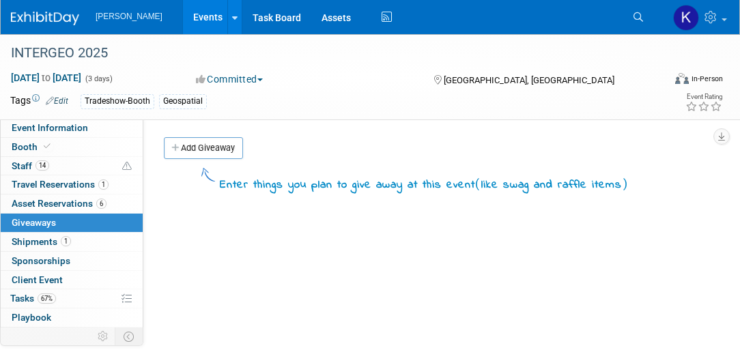
drag, startPoint x: 635, startPoint y: 16, endPoint x: 628, endPoint y: 20, distance: 8.2
click at [635, 17] on icon at bounding box center [638, 17] width 10 height 10
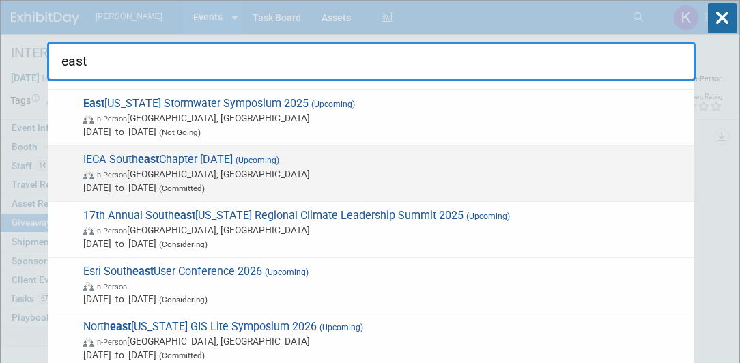
scroll to position [233, 0]
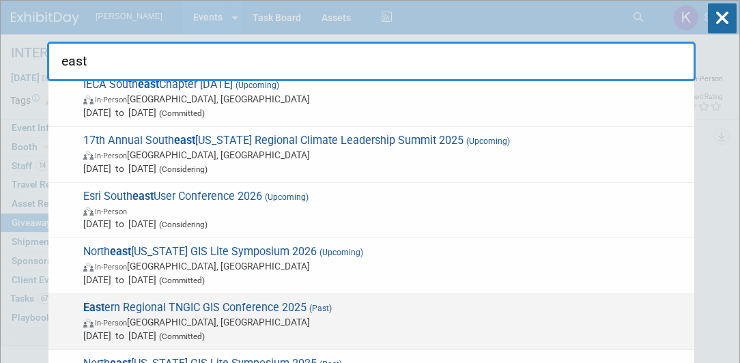
type input "east"
click at [279, 304] on span "East ern Regional TNGIC GIS Conference 2025 (Past) In-Person [GEOGRAPHIC_DATA],…" at bounding box center [383, 322] width 608 height 42
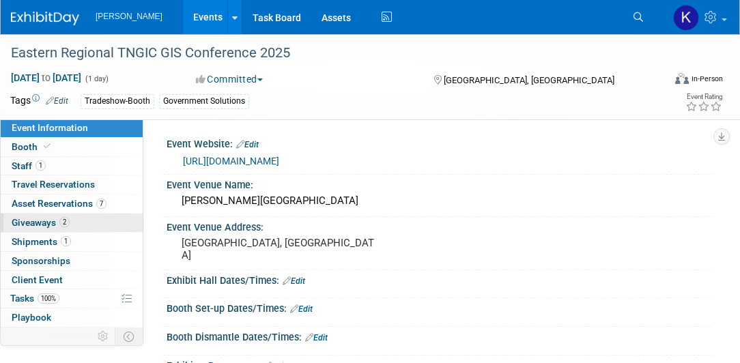
click at [39, 222] on span "Giveaways 2" at bounding box center [41, 222] width 58 height 11
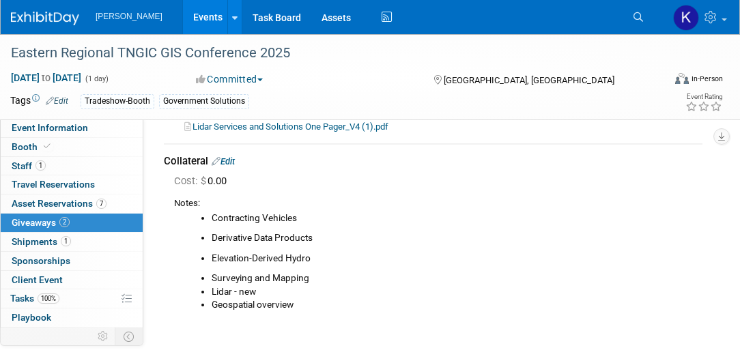
scroll to position [156, 0]
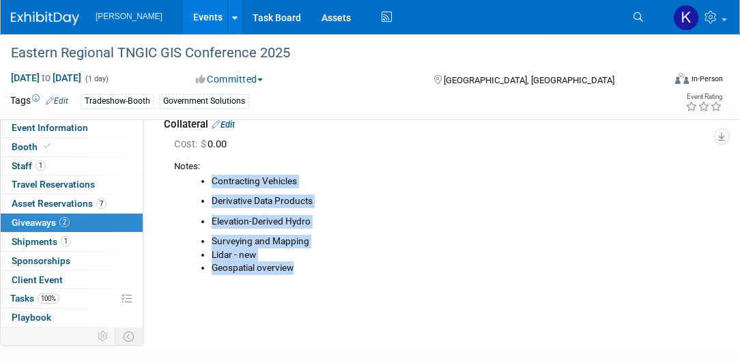
drag, startPoint x: 212, startPoint y: 178, endPoint x: 358, endPoint y: 279, distance: 177.0
click at [358, 279] on div "Notes: Contracting Vehicles Derivative Data Products Elevation-Derived Hydro Su…" at bounding box center [438, 220] width 528 height 132
copy div "Contracting Vehicles Derivative Data Products Elevation-Derived Hydro Surveying…"
click at [336, 187] on div "Contracting Vehicles Derivative Data Products Elevation-Derived Hydro Surveying…" at bounding box center [438, 224] width 528 height 102
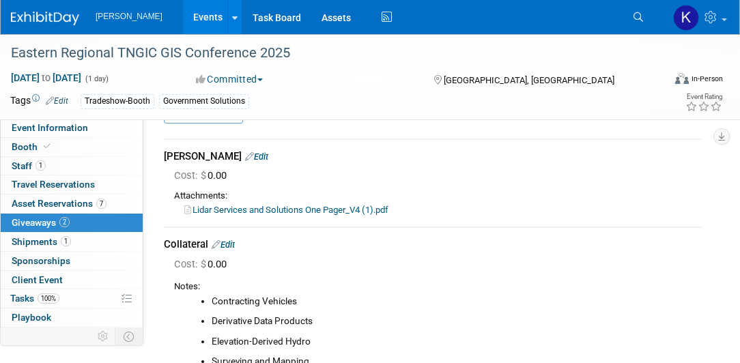
scroll to position [0, 0]
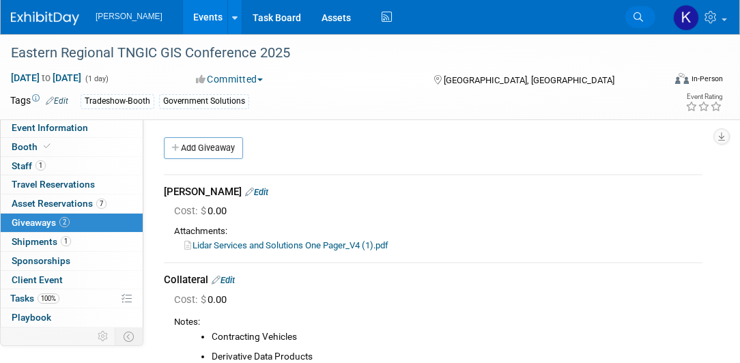
click at [638, 18] on icon at bounding box center [638, 17] width 10 height 10
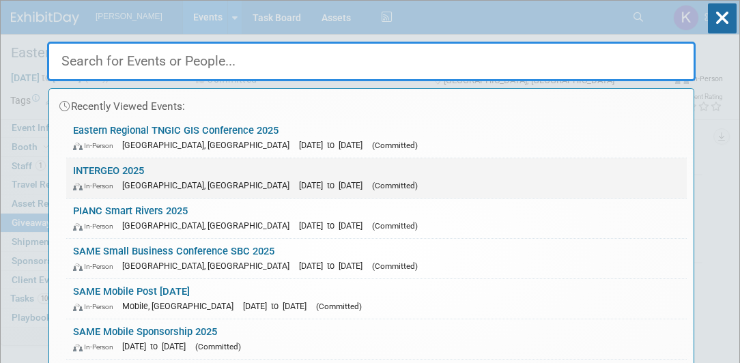
click at [104, 173] on link "INTERGEO 2025 In-Person Frankfurt am Main, Germany Oct 7, 2025 to Oct 9, 2025 (…" at bounding box center [376, 178] width 620 height 40
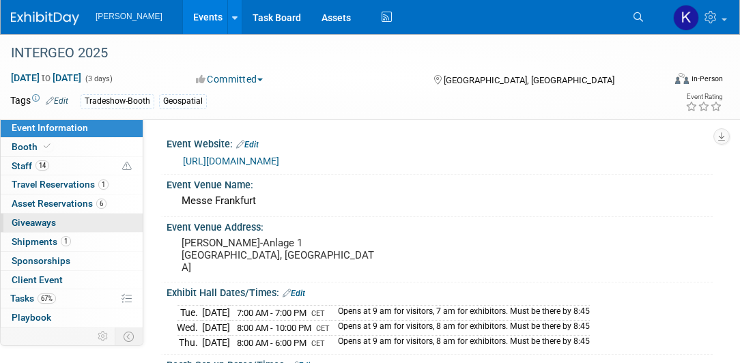
click at [37, 218] on span "Giveaways 0" at bounding box center [34, 222] width 44 height 11
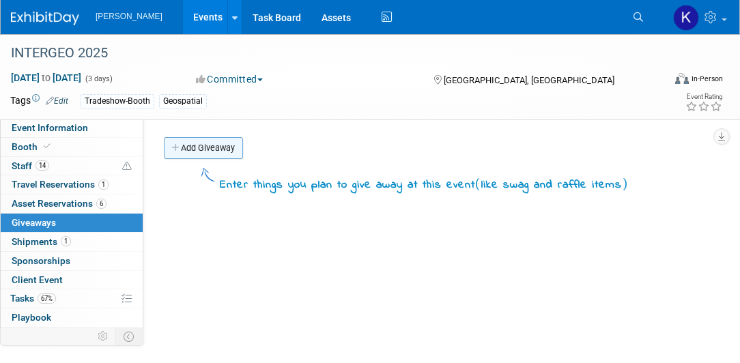
click at [203, 143] on link "Add Giveaway" at bounding box center [203, 148] width 79 height 22
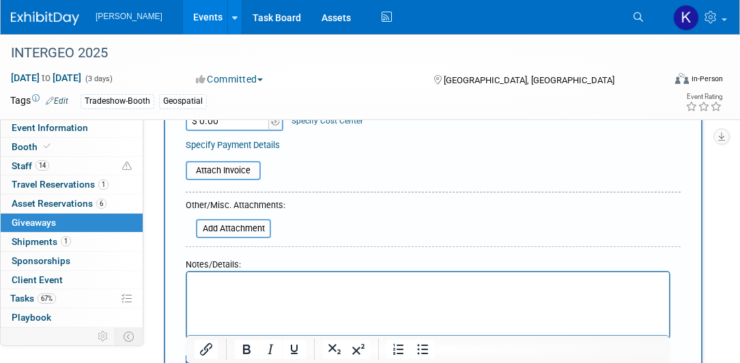
scroll to position [233, 0]
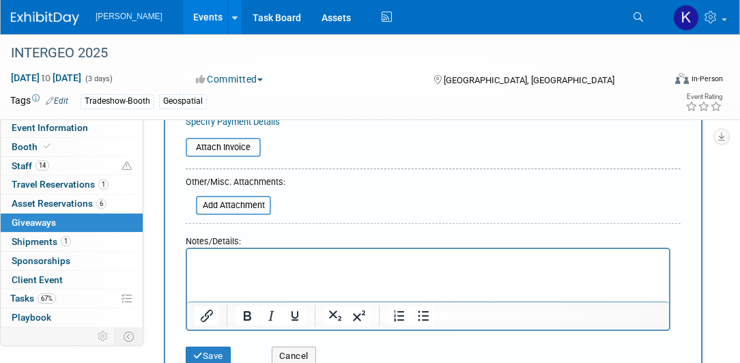
type input "Collateral"
click at [233, 257] on p "Rich Text Area. Press ALT-0 for help." at bounding box center [428, 262] width 466 height 14
drag, startPoint x: 191, startPoint y: 259, endPoint x: 209, endPoint y: 277, distance: 25.6
drag, startPoint x: 209, startPoint y: 277, endPoint x: 198, endPoint y: 258, distance: 22.4
click at [198, 258] on p "Rich Text Area. Press ALT-0 for help." at bounding box center [428, 262] width 466 height 14
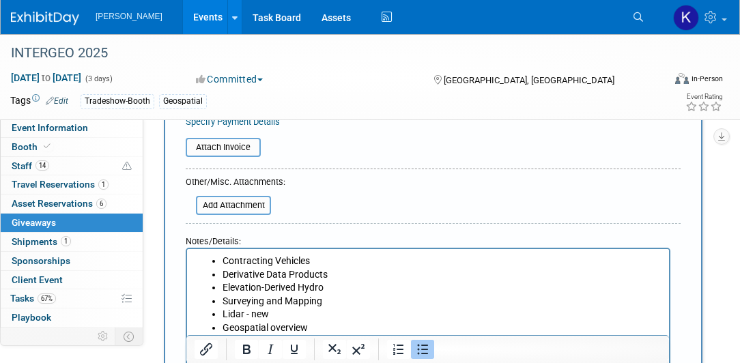
drag, startPoint x: 325, startPoint y: 287, endPoint x: 213, endPoint y: 249, distance: 118.7
click at [213, 249] on html "Contracting Vehicles Derivative Data Products Elevation-Derived Hydro Surveying…" at bounding box center [428, 292] width 482 height 86
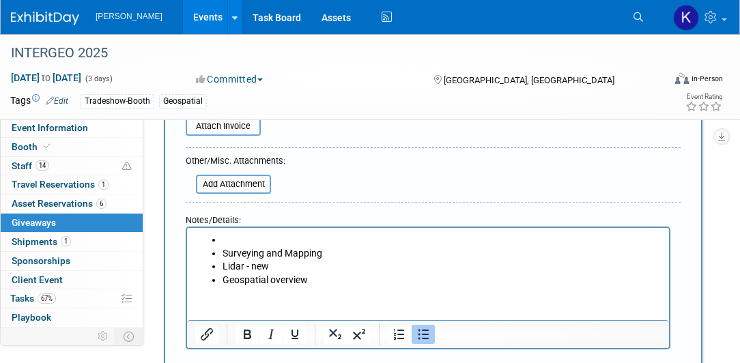
scroll to position [273, 0]
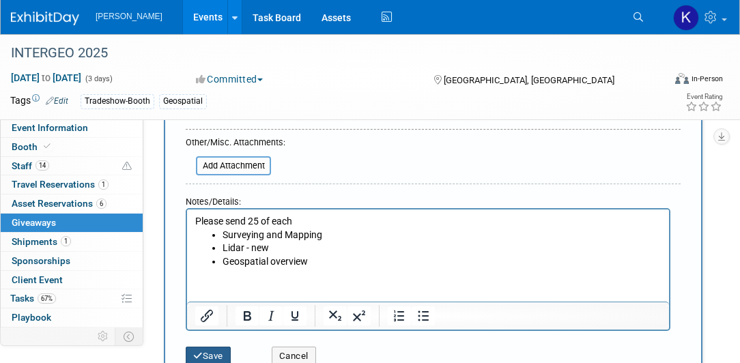
click at [216, 354] on button "Save" at bounding box center [208, 356] width 45 height 19
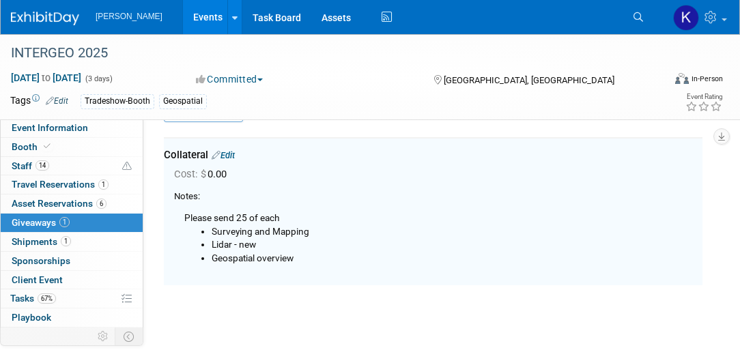
scroll to position [29, 0]
